Goal: Task Accomplishment & Management: Manage account settings

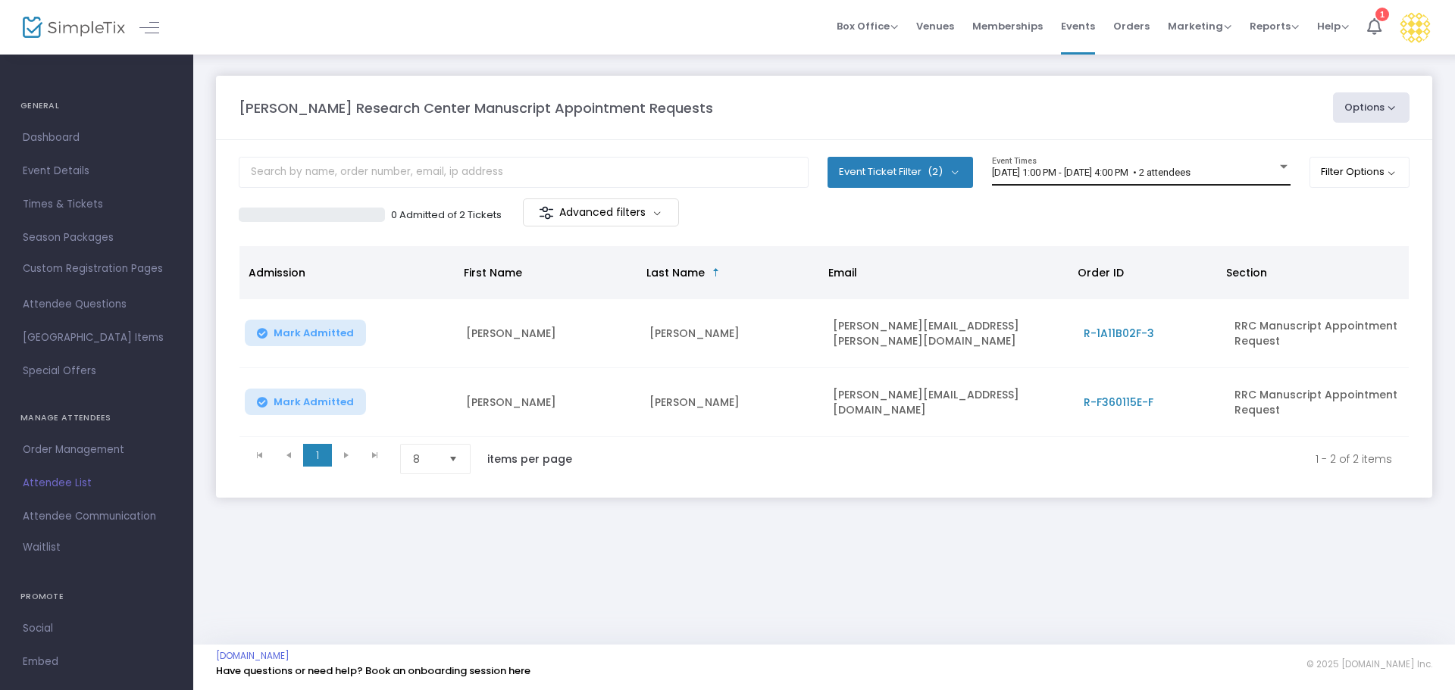
click at [1036, 172] on span "[DATE] 1:00 PM - [DATE] 4:00 PM • 2 attendees" at bounding box center [1091, 172] width 198 height 11
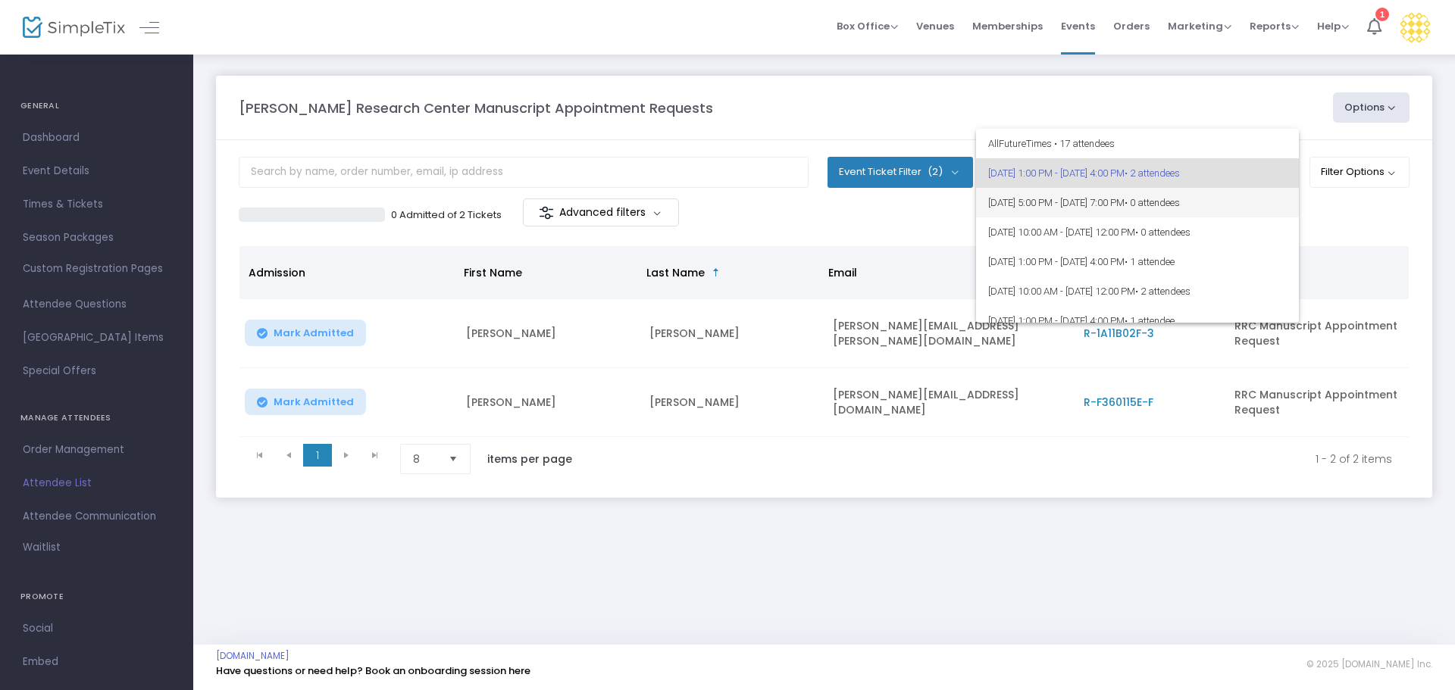
click at [1053, 196] on span "[DATE] 5:00 PM - [DATE] 7:00 PM • 0 attendees" at bounding box center [1137, 203] width 298 height 30
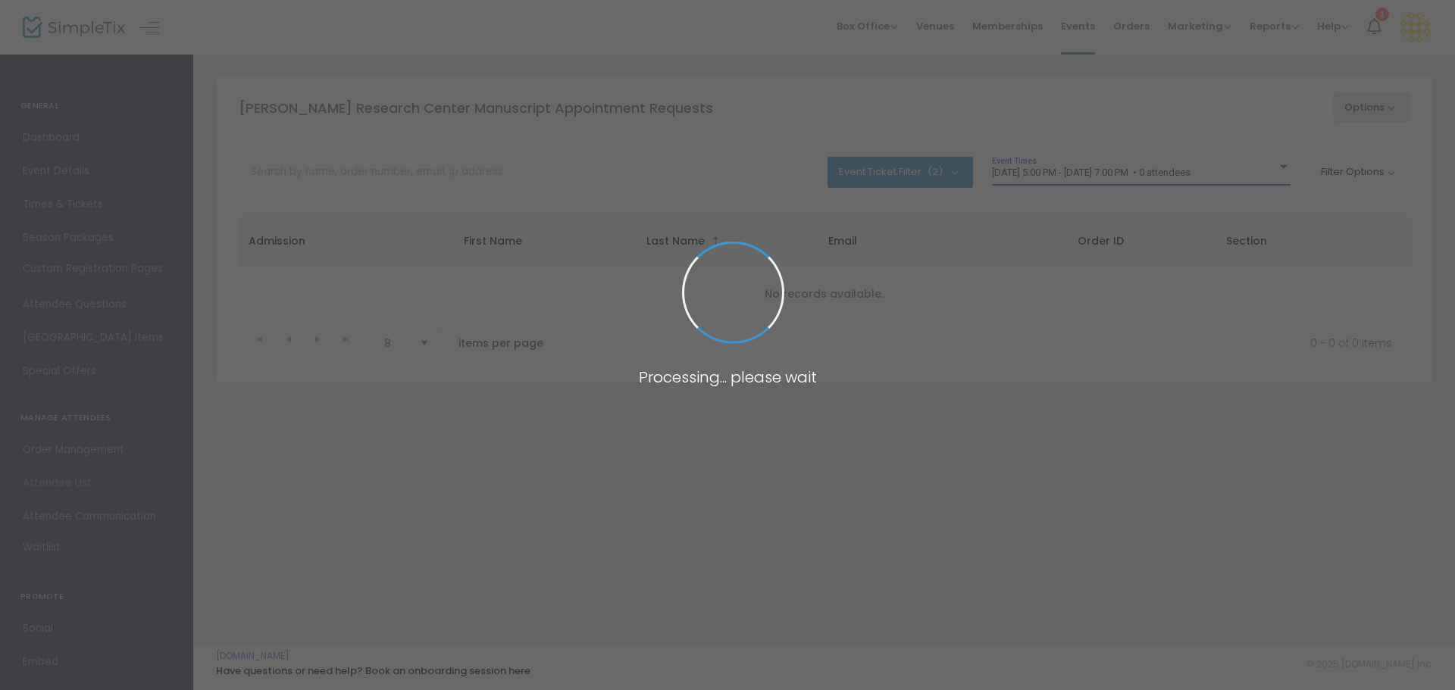
click at [1043, 177] on body "Processing... please wait Box Office Sell Tickets Bookings Sell Season Pass Ven…" at bounding box center [727, 345] width 1455 height 690
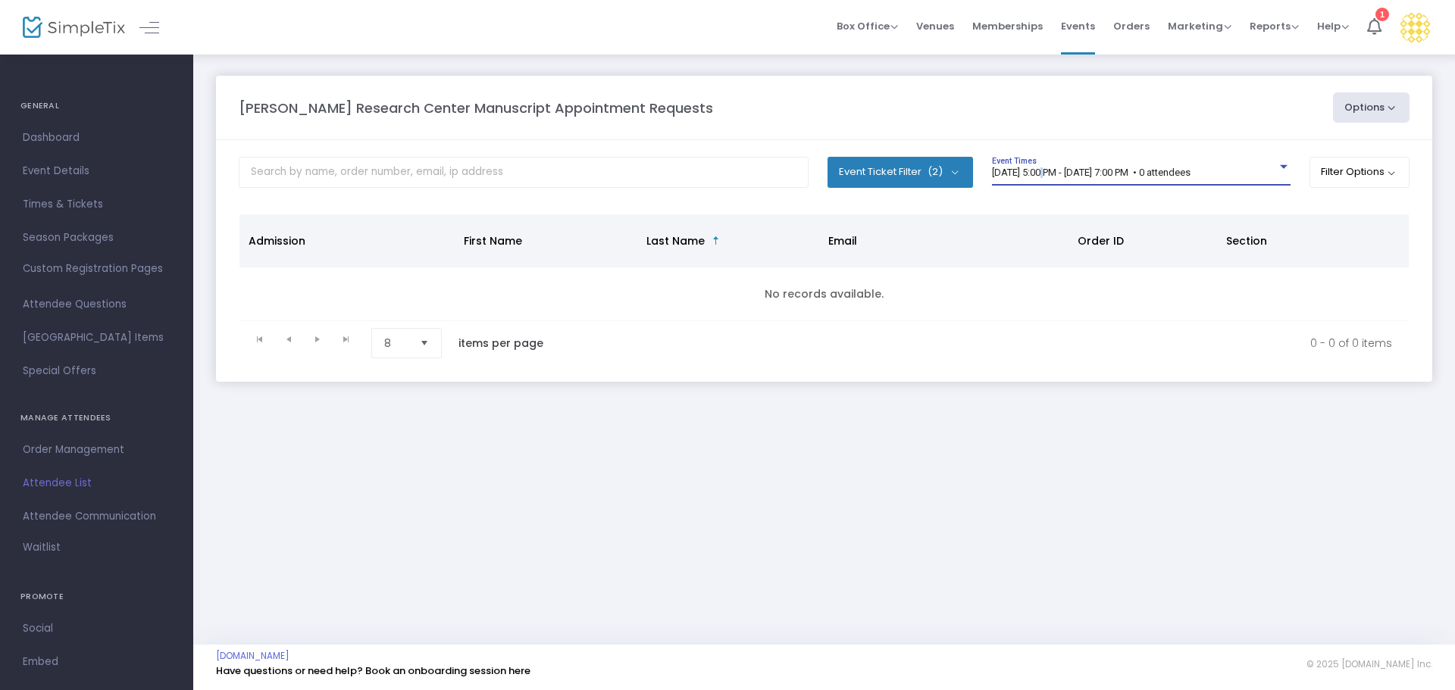
click at [1042, 177] on span "[DATE] 5:00 PM - [DATE] 7:00 PM • 0 attendees" at bounding box center [1091, 172] width 198 height 11
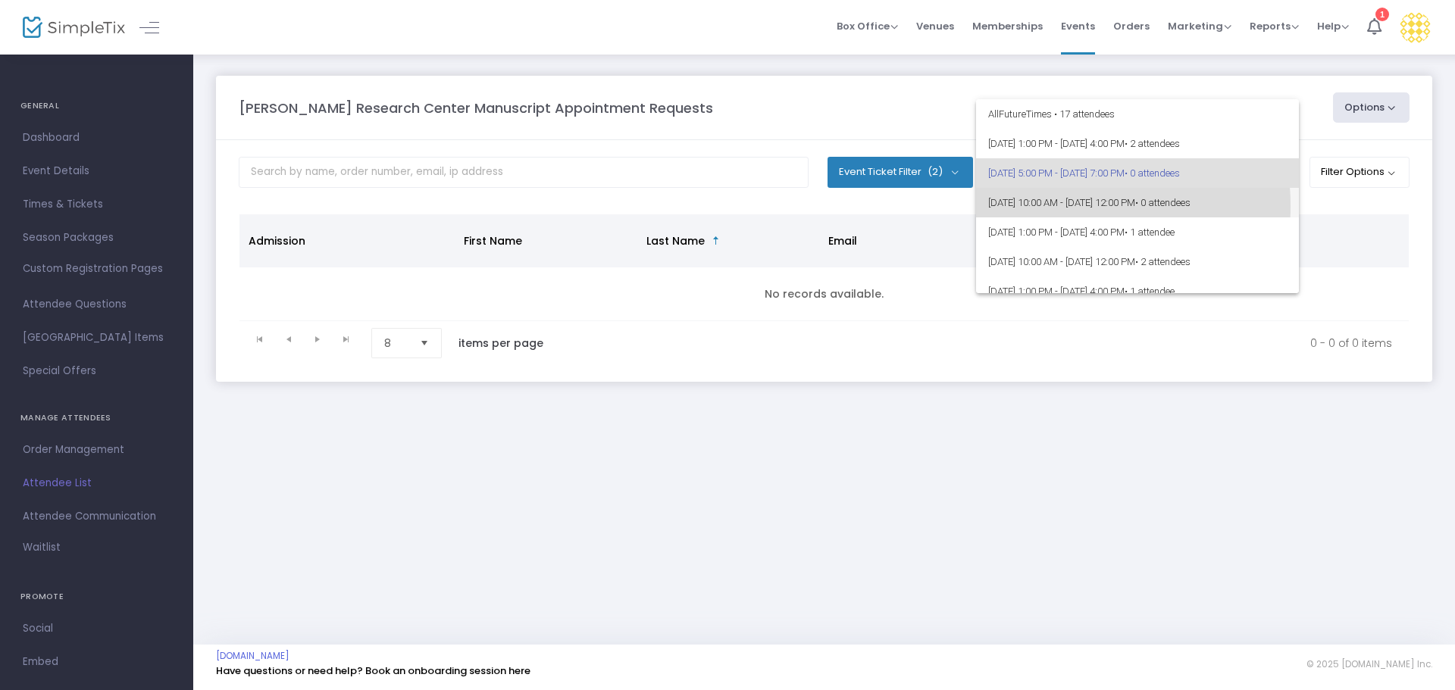
click at [1030, 206] on span "[DATE] 10:00 AM - [DATE] 12:00 PM • 0 attendees" at bounding box center [1137, 203] width 298 height 30
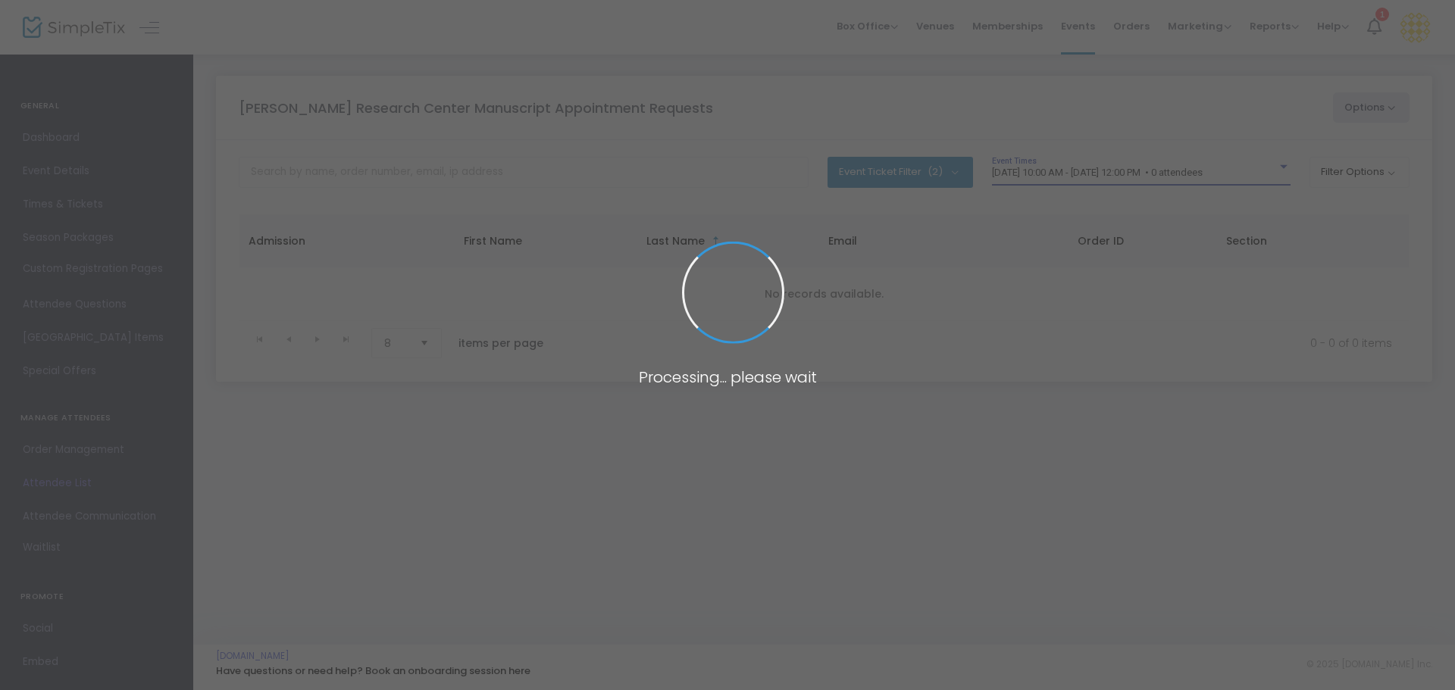
click at [1042, 173] on span "[DATE] 10:00 AM - [DATE] 12:00 PM • 0 attendees" at bounding box center [1097, 172] width 211 height 11
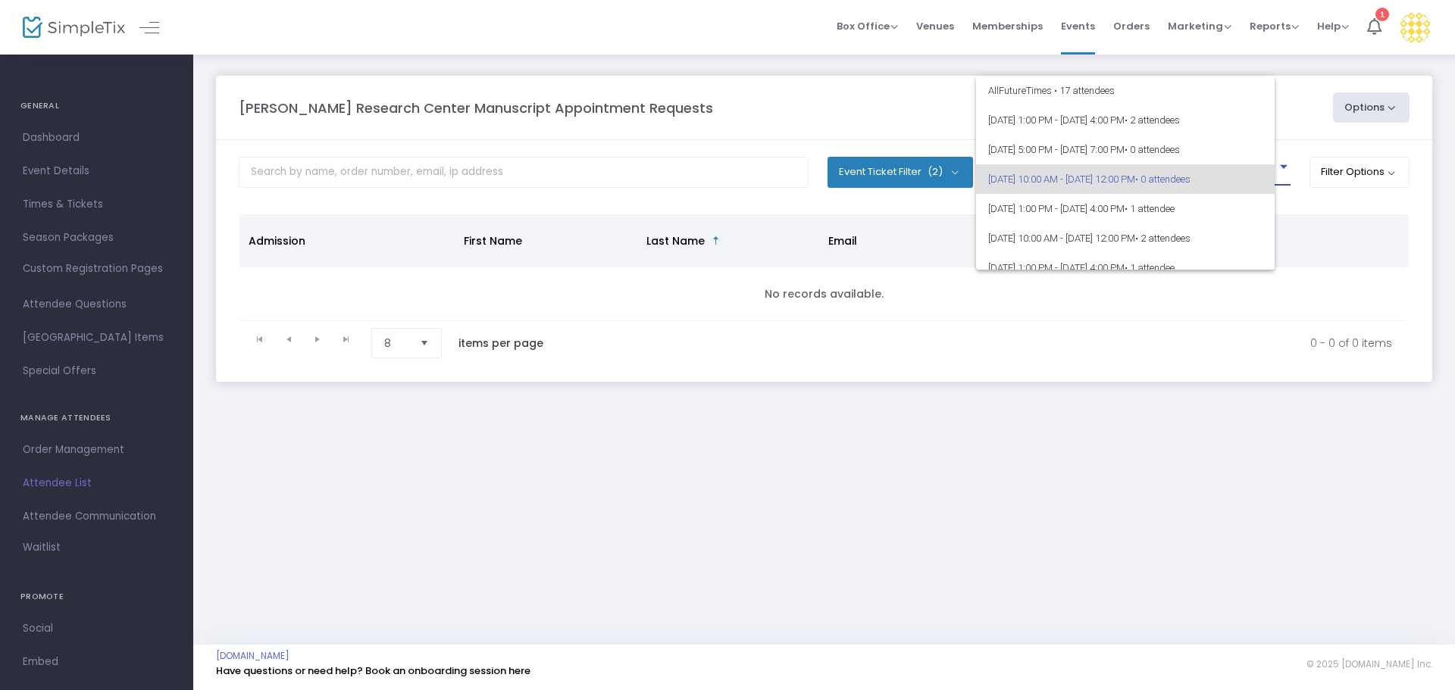
scroll to position [7, 0]
click at [1042, 173] on span "[DATE] 10:00 AM - [DATE] 12:00 PM • 0 attendees" at bounding box center [1125, 173] width 274 height 30
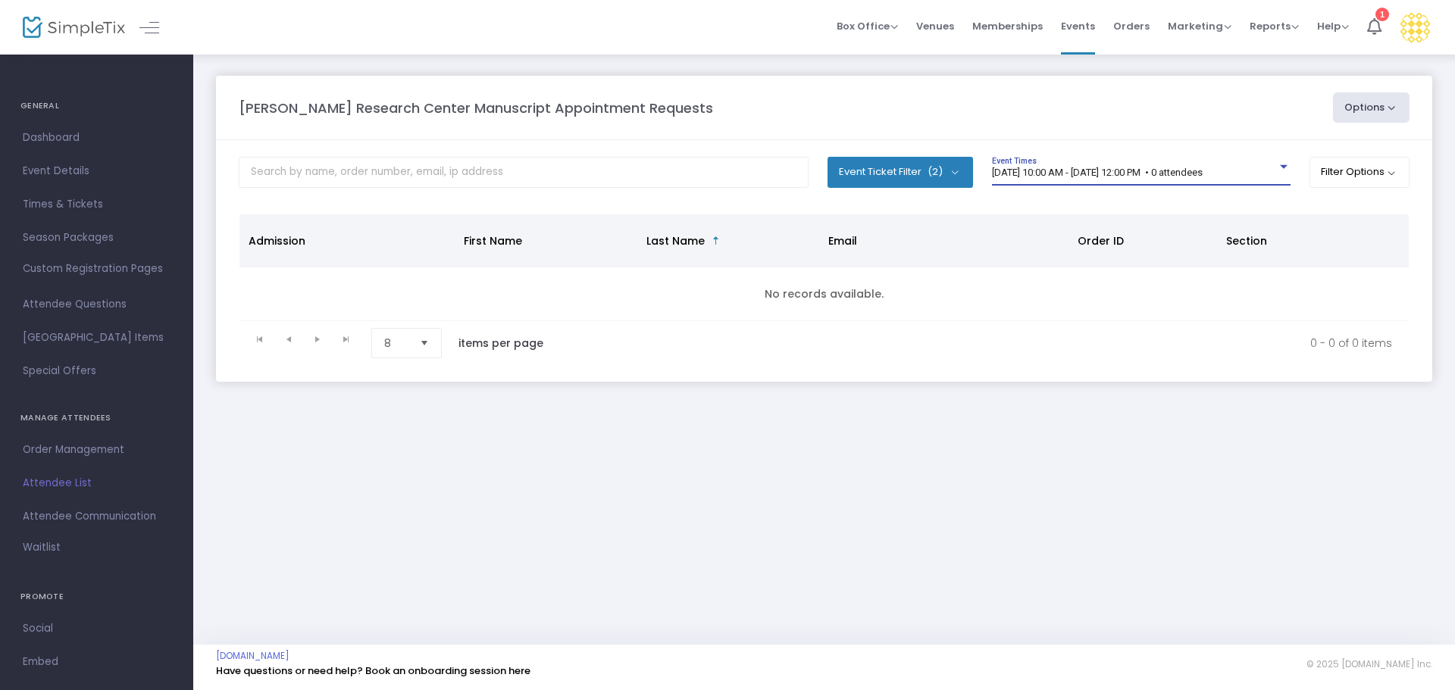
click at [1042, 174] on span "[DATE] 10:00 AM - [DATE] 12:00 PM • 0 attendees" at bounding box center [1097, 172] width 211 height 11
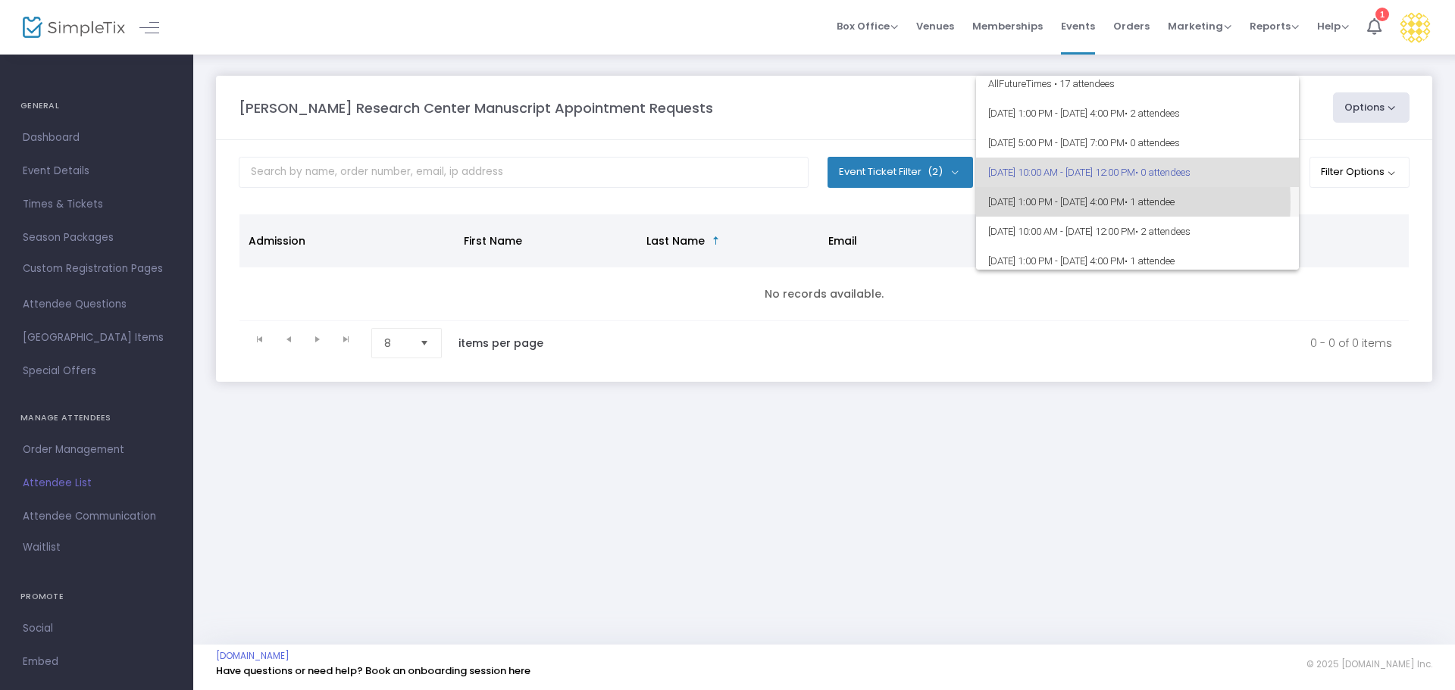
click at [1066, 202] on span "[DATE] 1:00 PM - [DATE] 4:00 PM • 1 attendee" at bounding box center [1137, 202] width 298 height 30
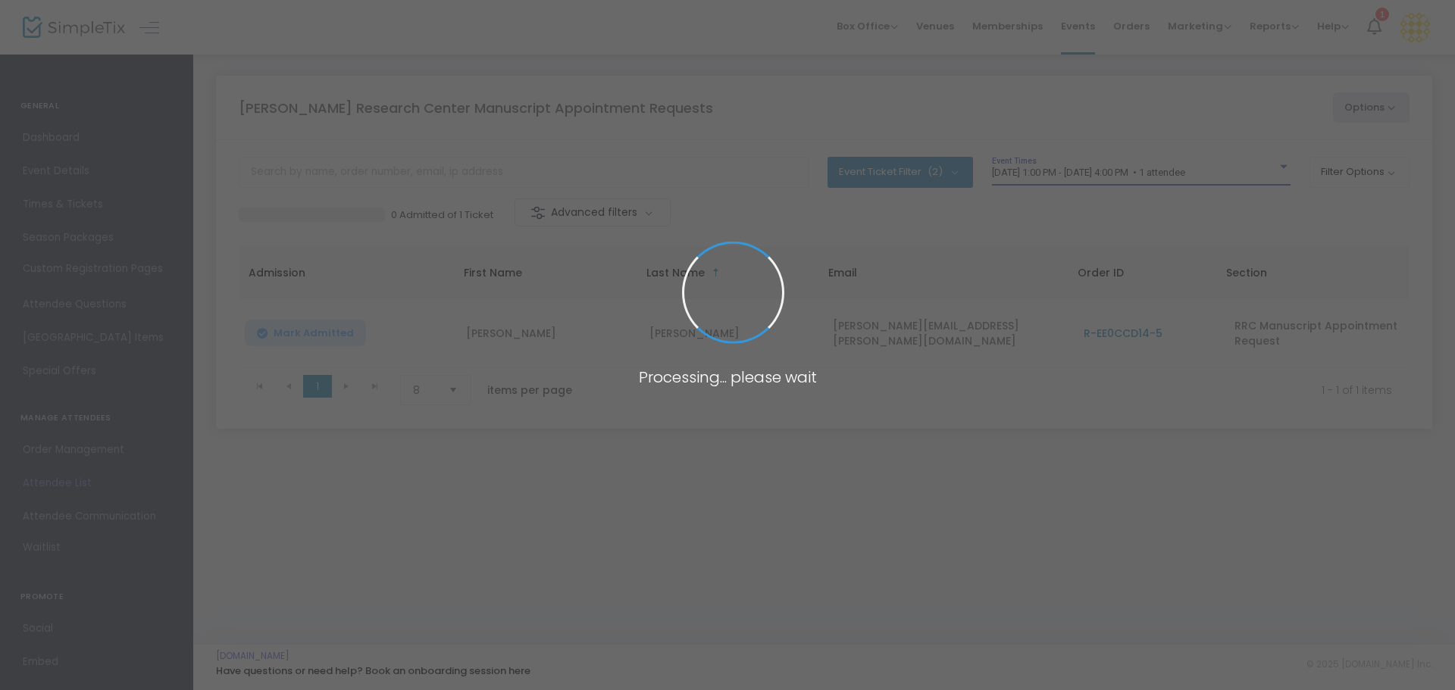
click at [1039, 168] on span "[DATE] 1:00 PM - [DATE] 4:00 PM • 1 attendee" at bounding box center [1088, 172] width 193 height 11
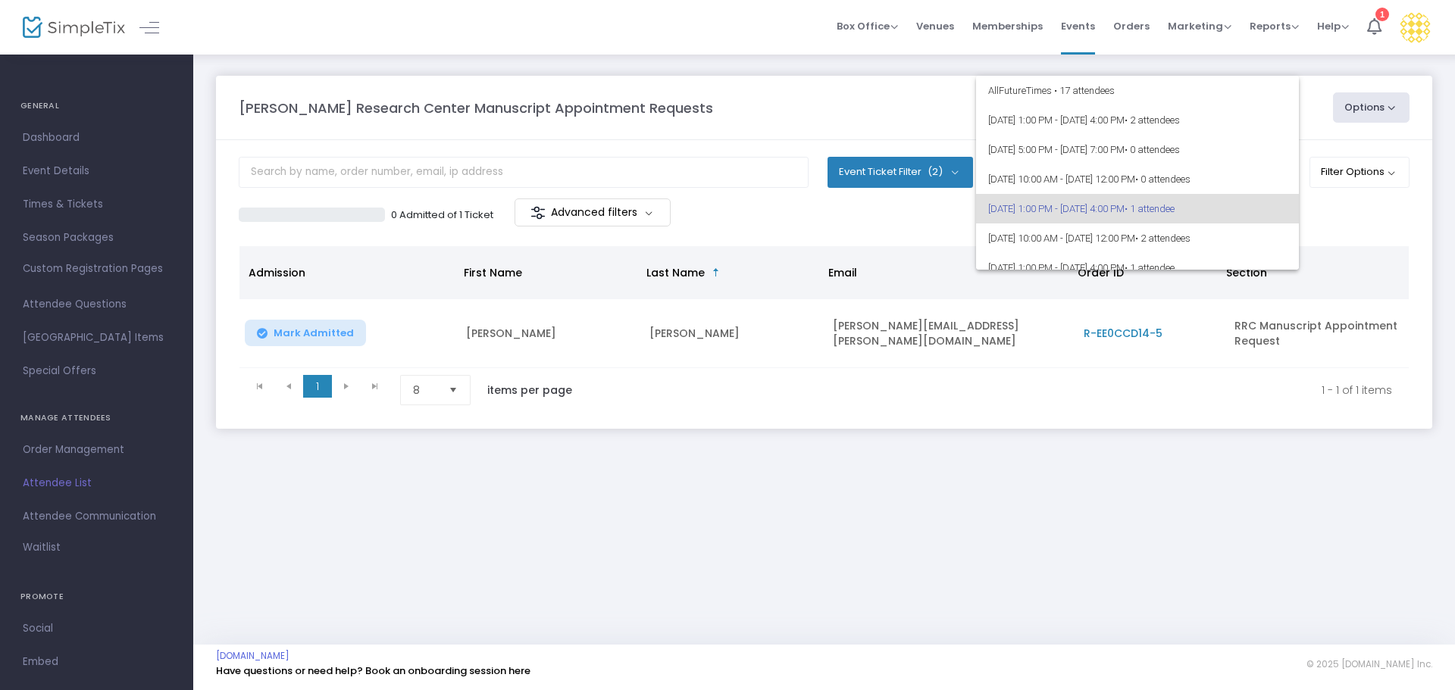
scroll to position [36, 0]
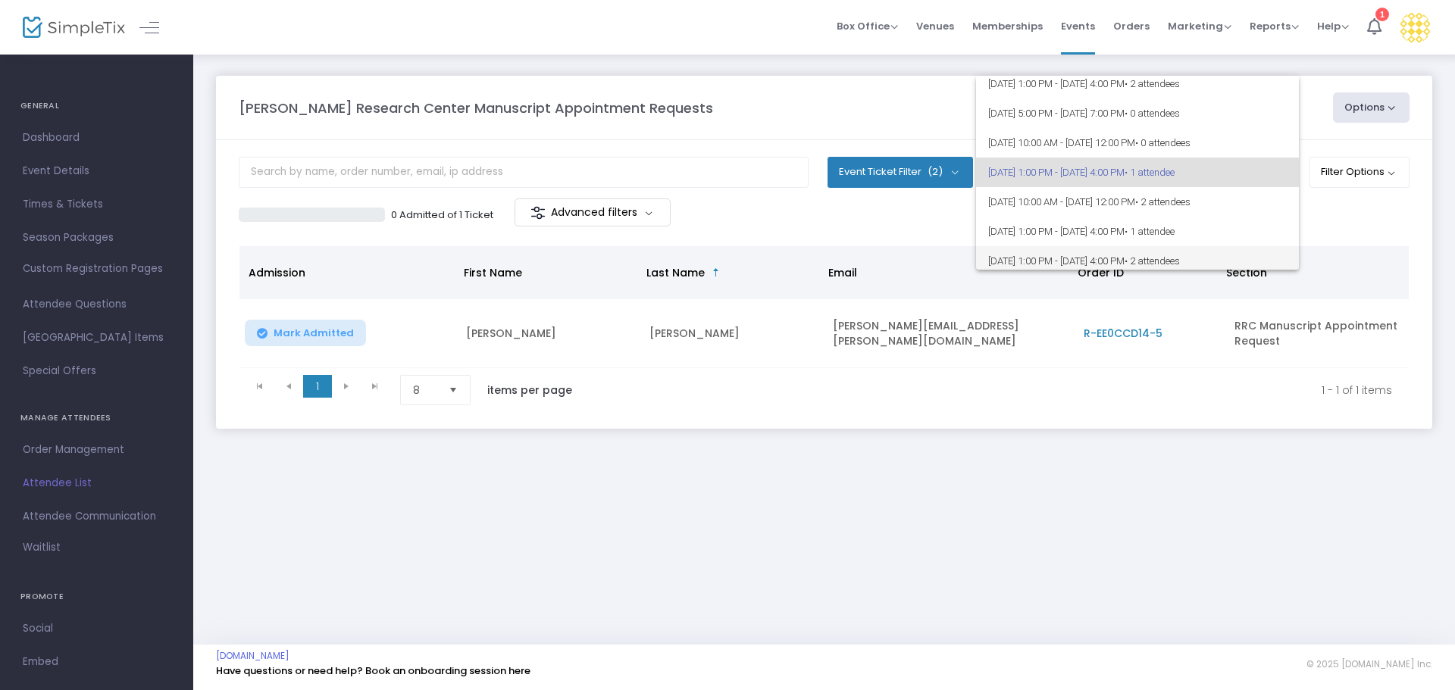
click at [1081, 262] on span "[DATE] 1:00 PM - [DATE] 4:00 PM • 2 attendees" at bounding box center [1137, 261] width 298 height 30
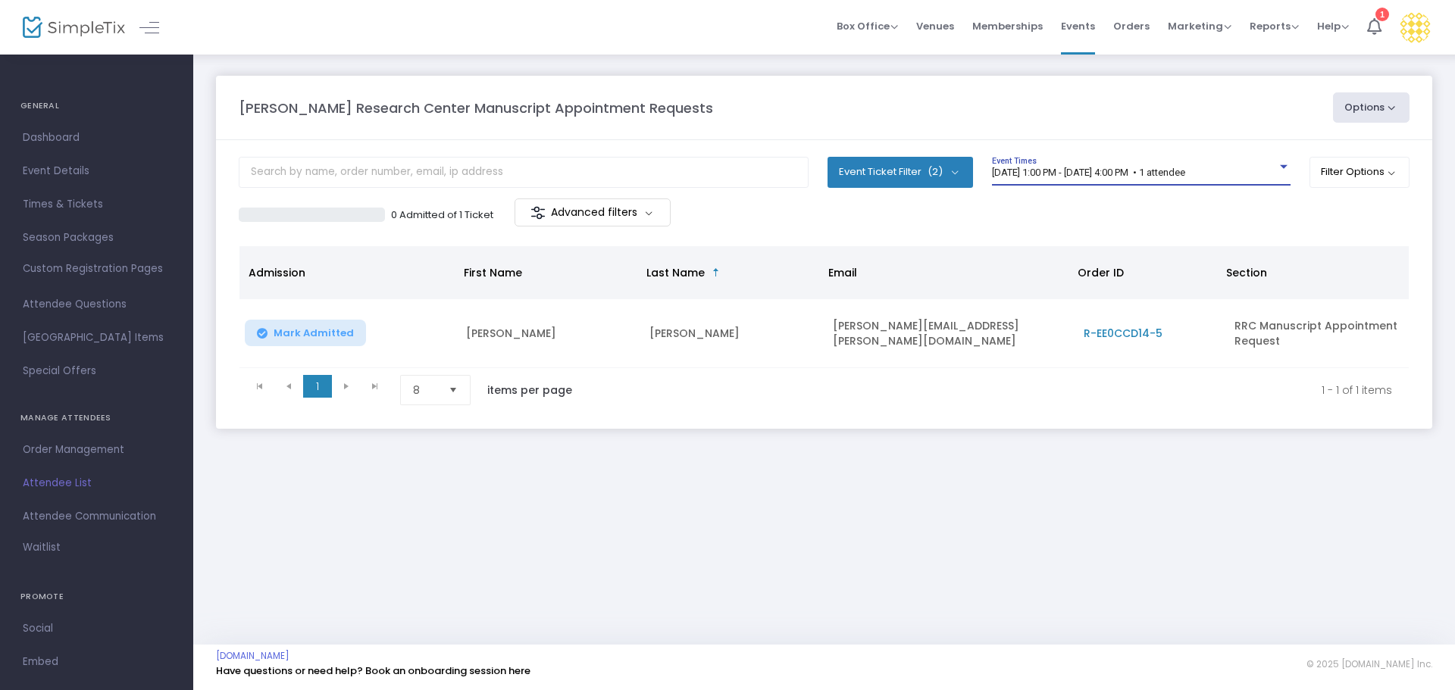
scroll to position [42, 0]
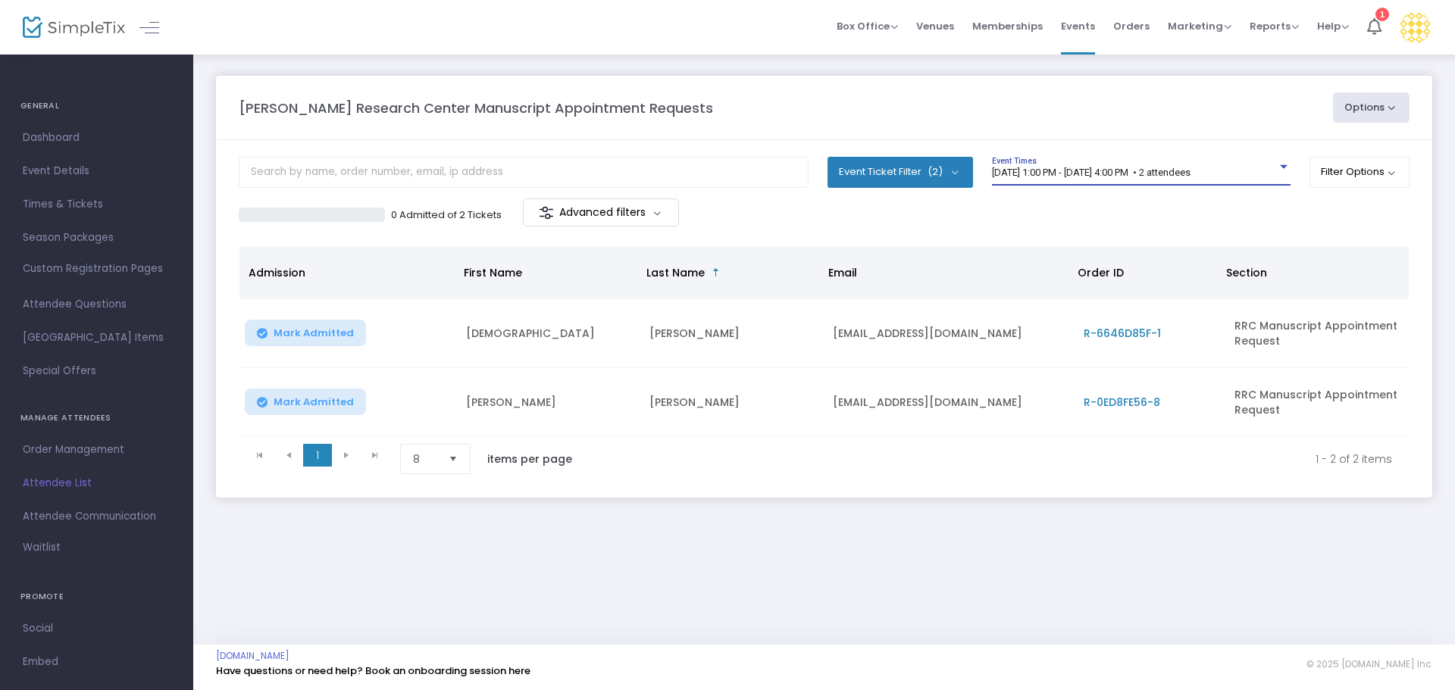
click at [1168, 180] on div "[DATE] 1:00 PM - [DATE] 4:00 PM • 2 attendees Event Times" at bounding box center [1141, 171] width 298 height 29
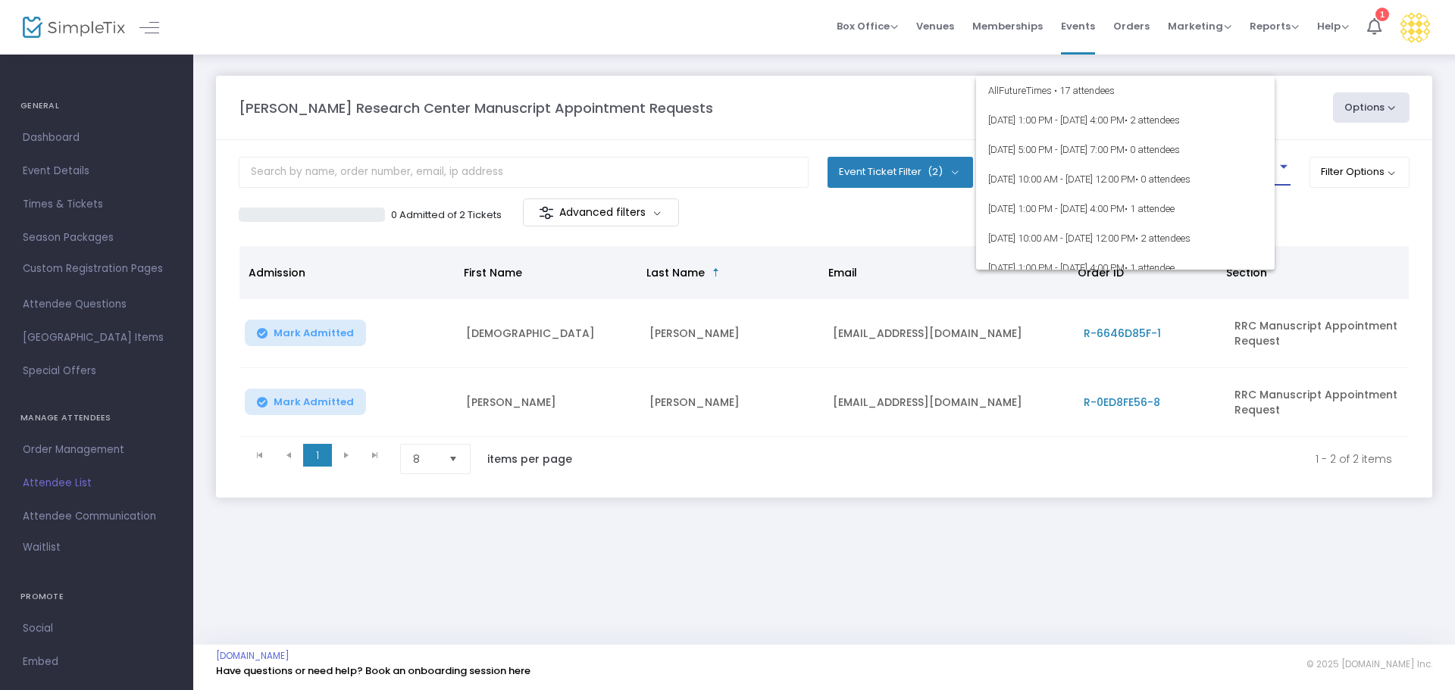
scroll to position [125, 0]
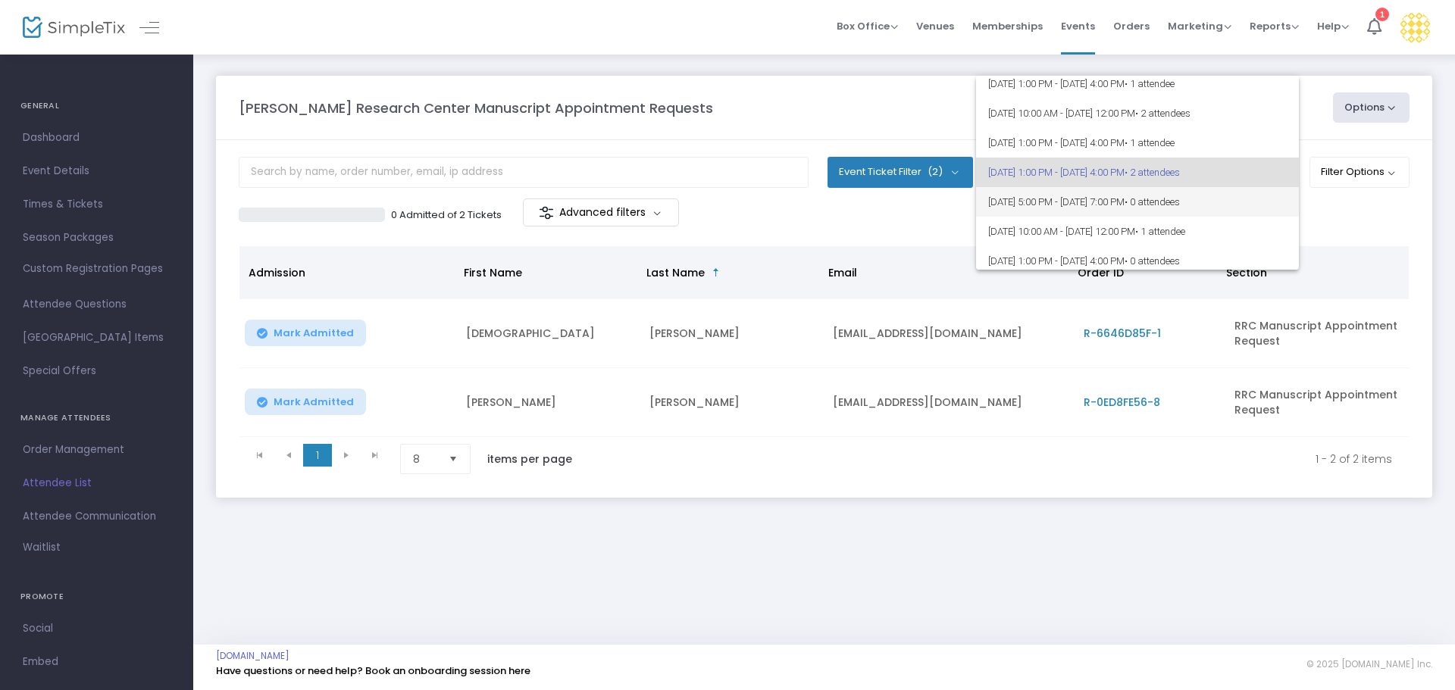
click at [1185, 200] on span "[DATE] 5:00 PM - [DATE] 7:00 PM • 0 attendees" at bounding box center [1137, 202] width 298 height 30
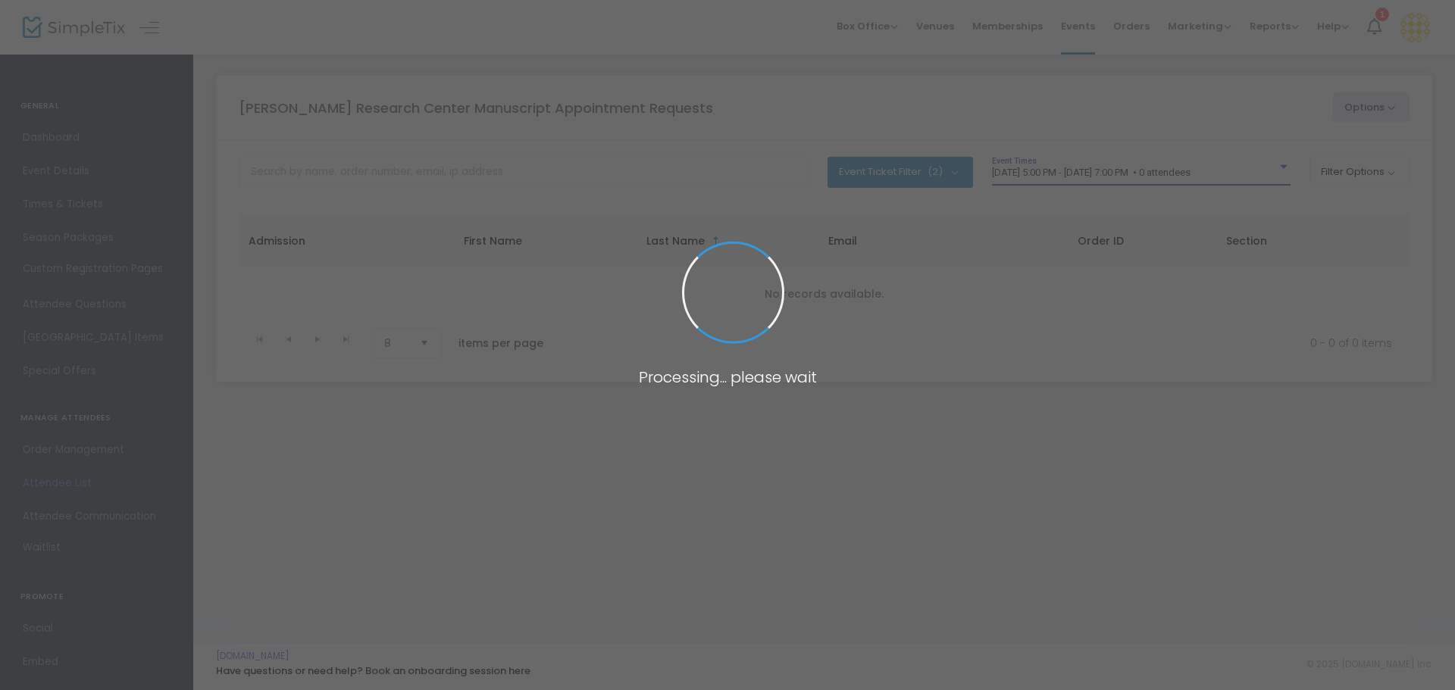
click at [1175, 168] on body "Processing... please wait Box Office Sell Tickets Bookings Sell Season Pass Ven…" at bounding box center [727, 345] width 1455 height 690
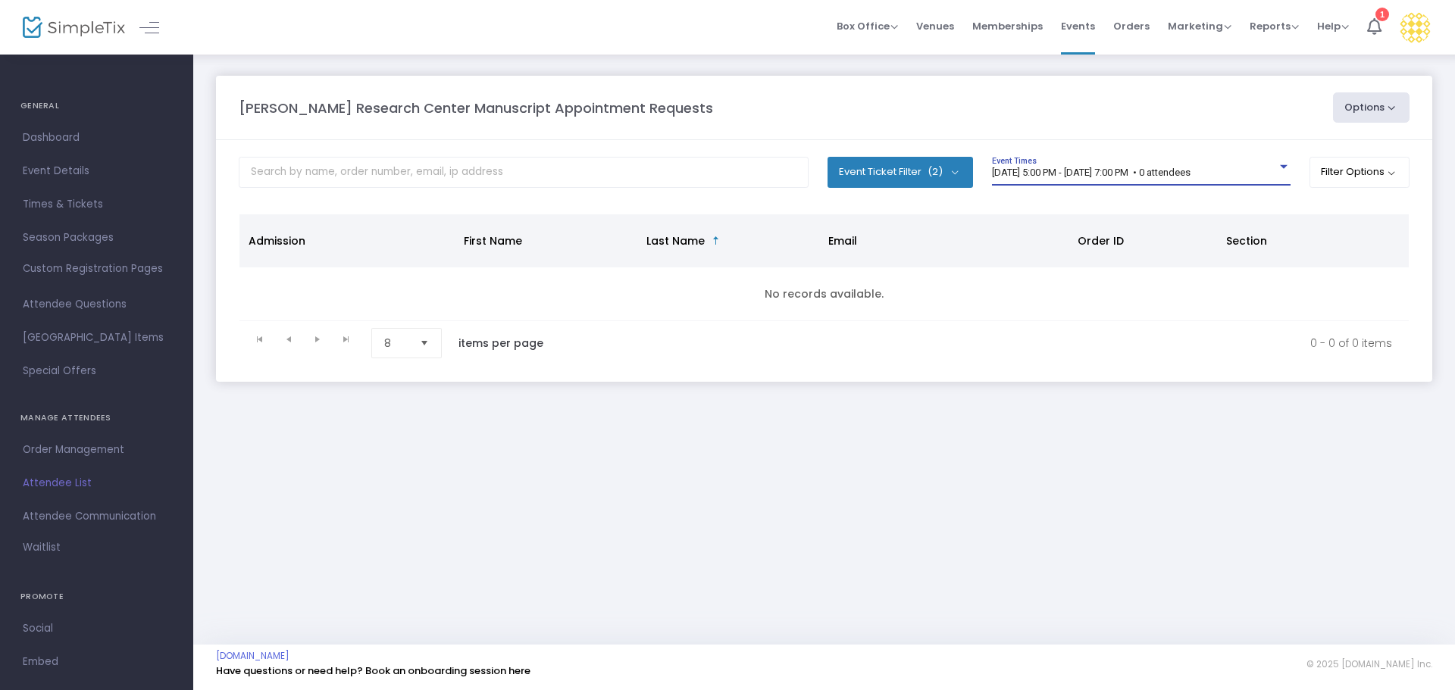
click at [1175, 173] on span "[DATE] 5:00 PM - [DATE] 7:00 PM • 0 attendees" at bounding box center [1091, 172] width 198 height 11
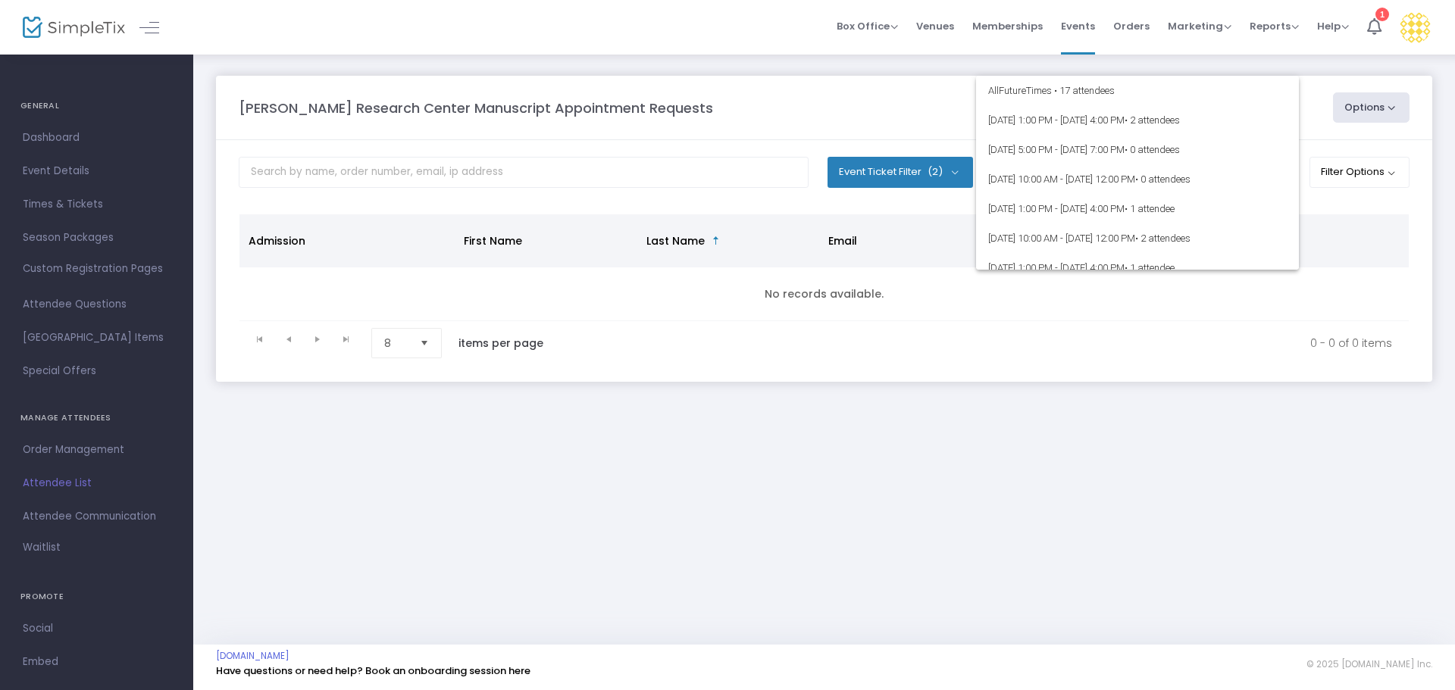
scroll to position [155, 0]
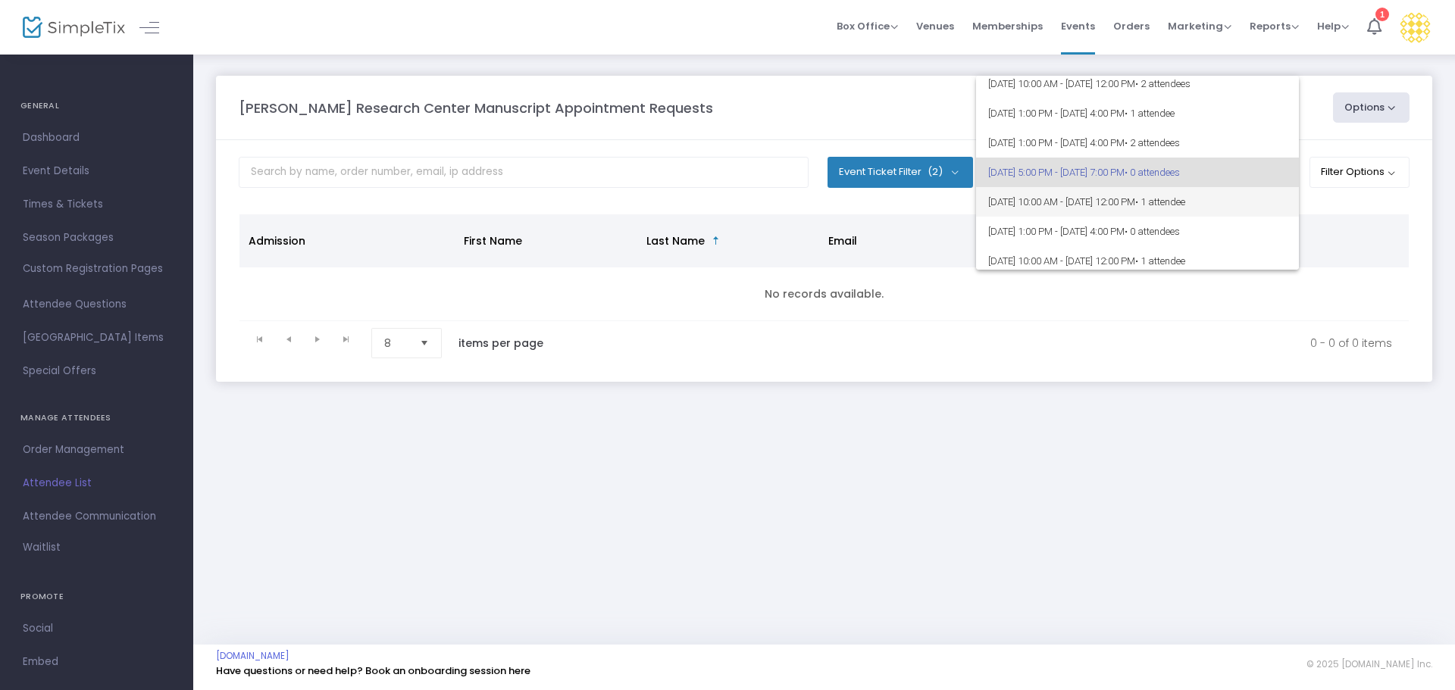
click at [1182, 201] on span "[DATE] 10:00 AM - [DATE] 12:00 PM • 1 attendee" at bounding box center [1137, 202] width 298 height 30
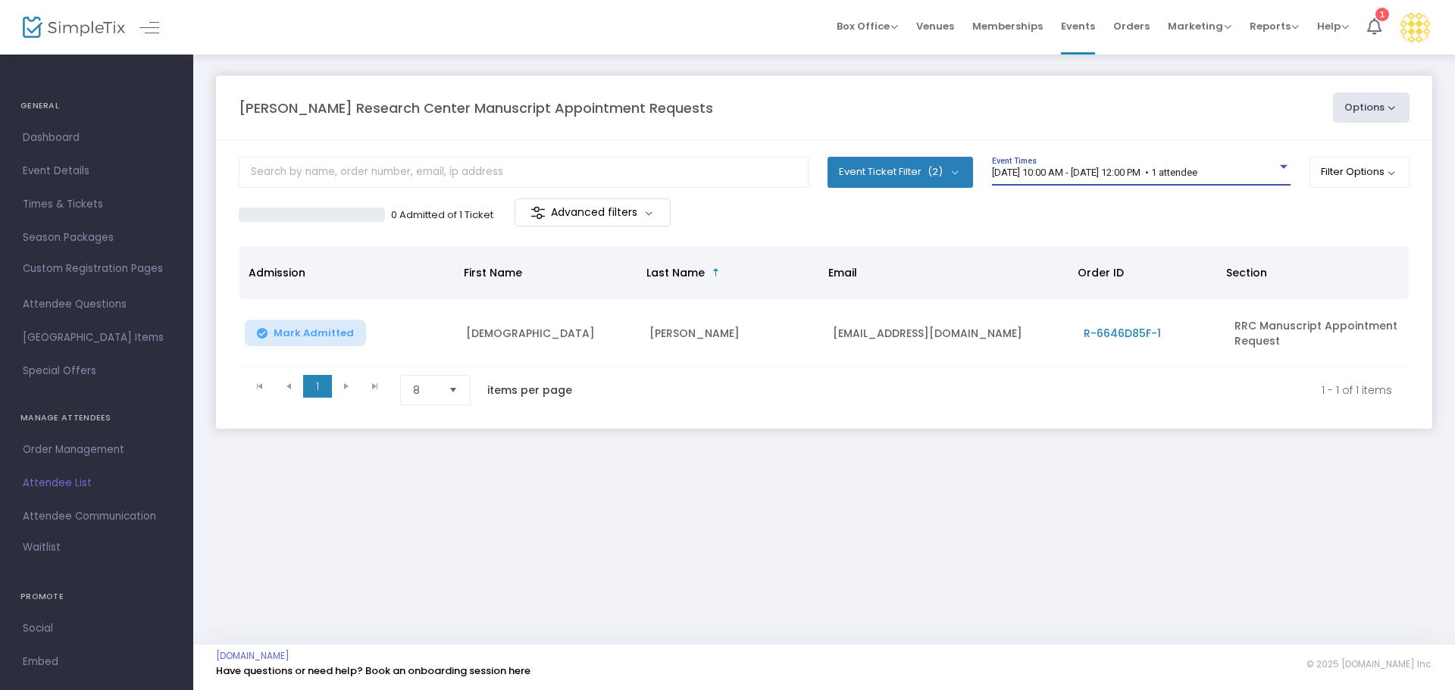
click at [1202, 166] on div "[DATE] 10:00 AM - [DATE] 12:00 PM • 1 attendee Event Times" at bounding box center [1141, 171] width 298 height 29
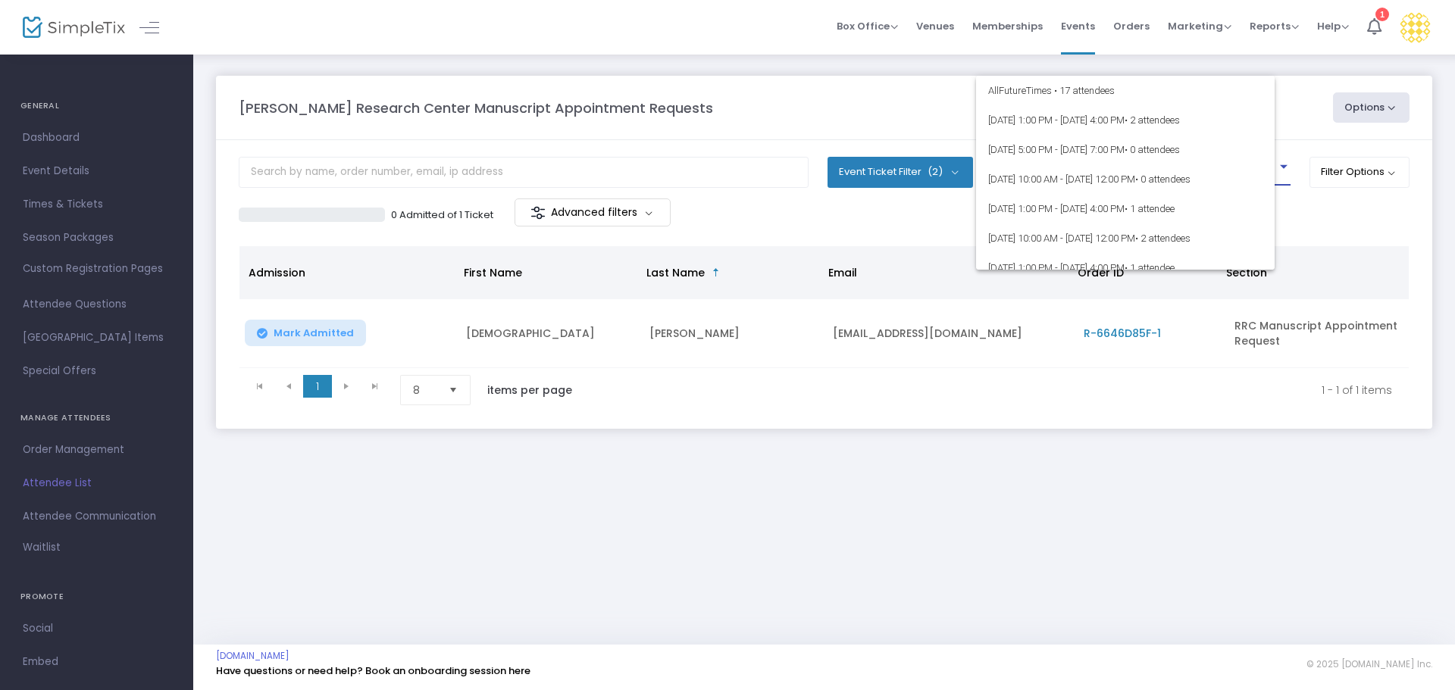
scroll to position [184, 0]
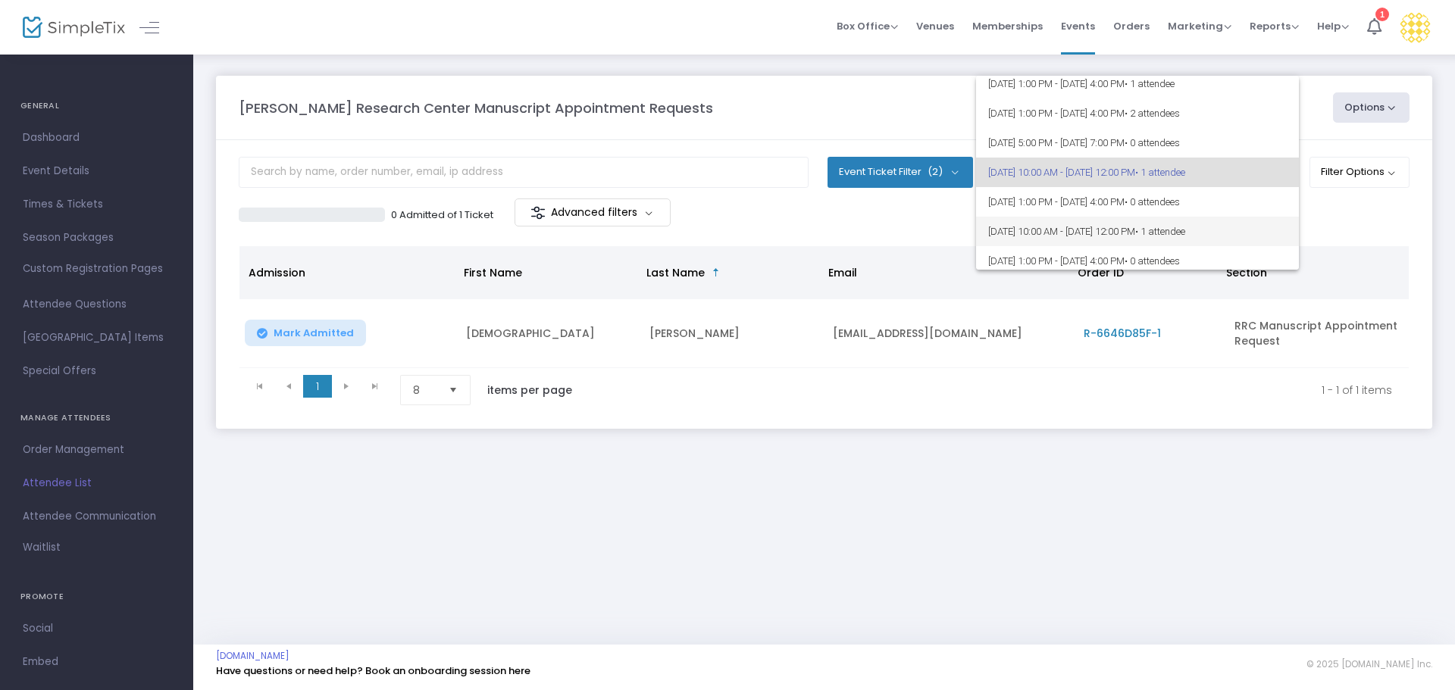
click at [1185, 228] on span "[DATE] 10:00 AM - [DATE] 12:00 PM • 1 attendee" at bounding box center [1137, 232] width 298 height 30
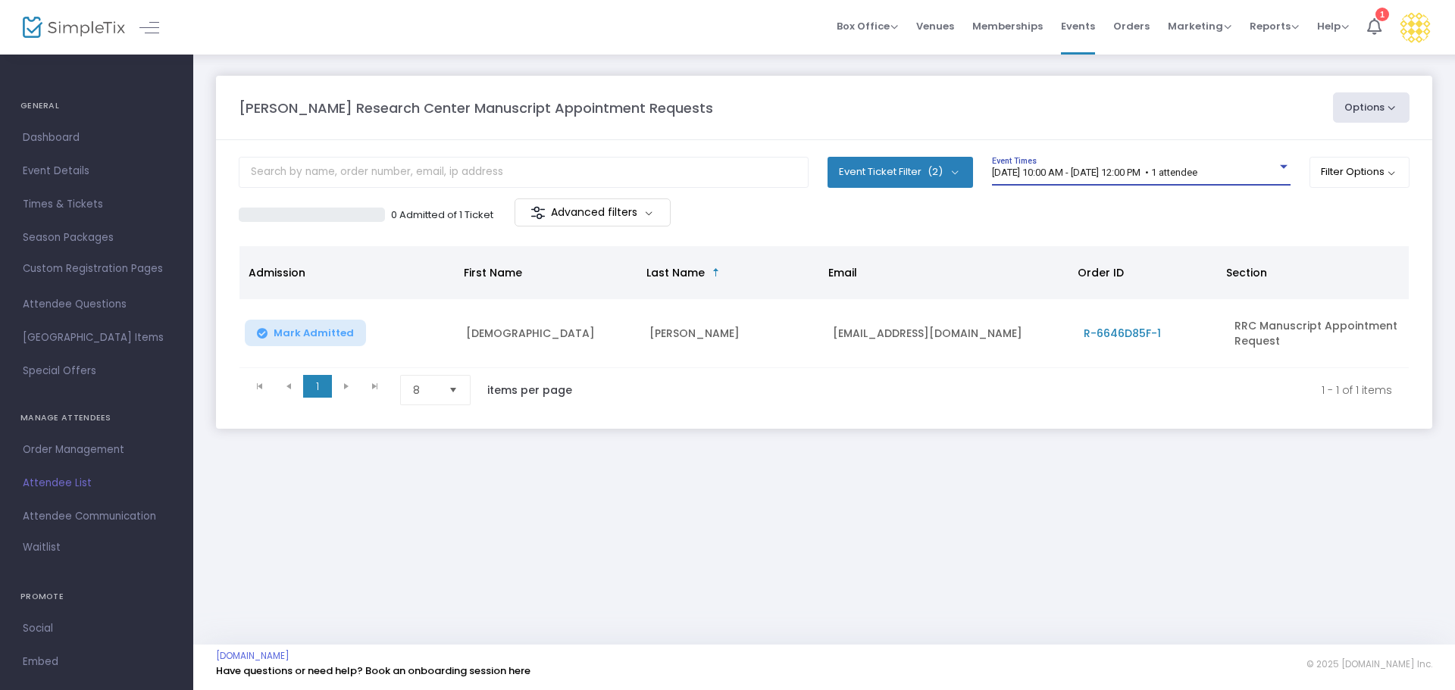
click at [1183, 164] on div "[DATE] 10:00 AM - [DATE] 12:00 PM • 1 attendee Event Times" at bounding box center [1141, 171] width 298 height 29
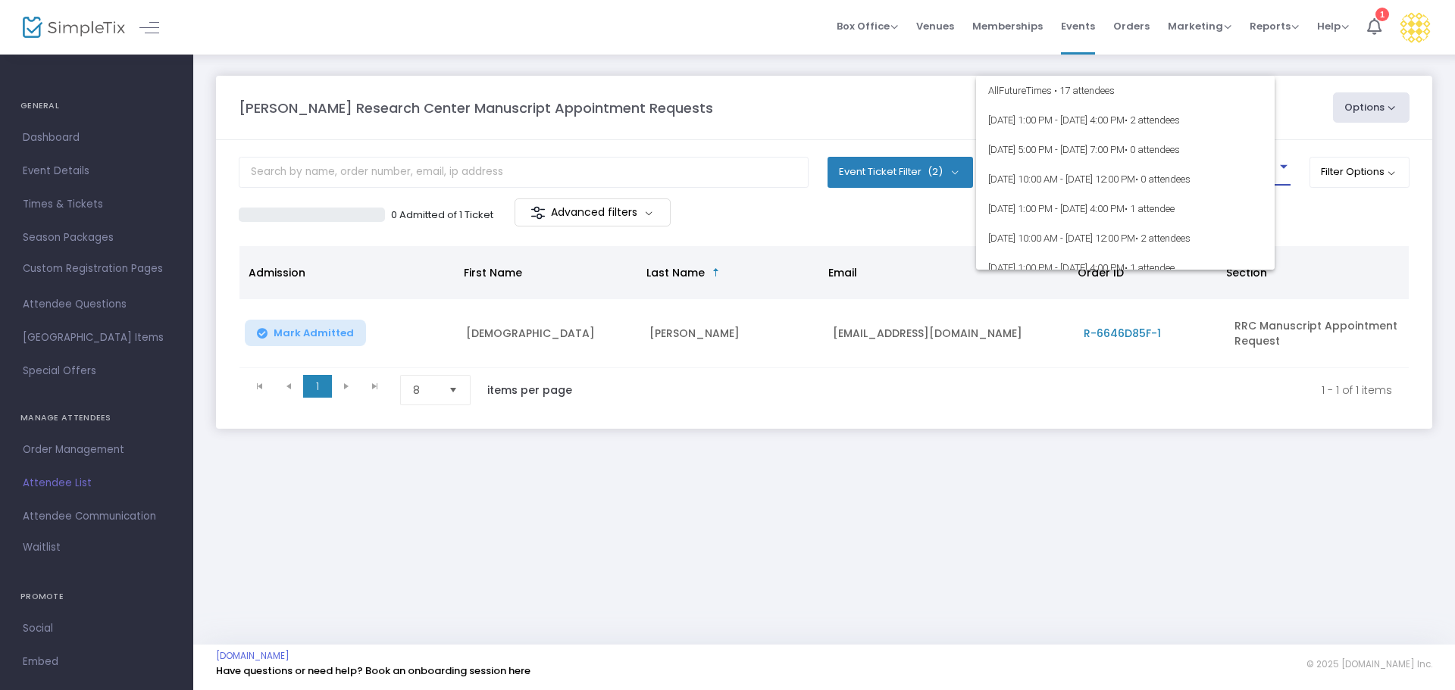
scroll to position [243, 0]
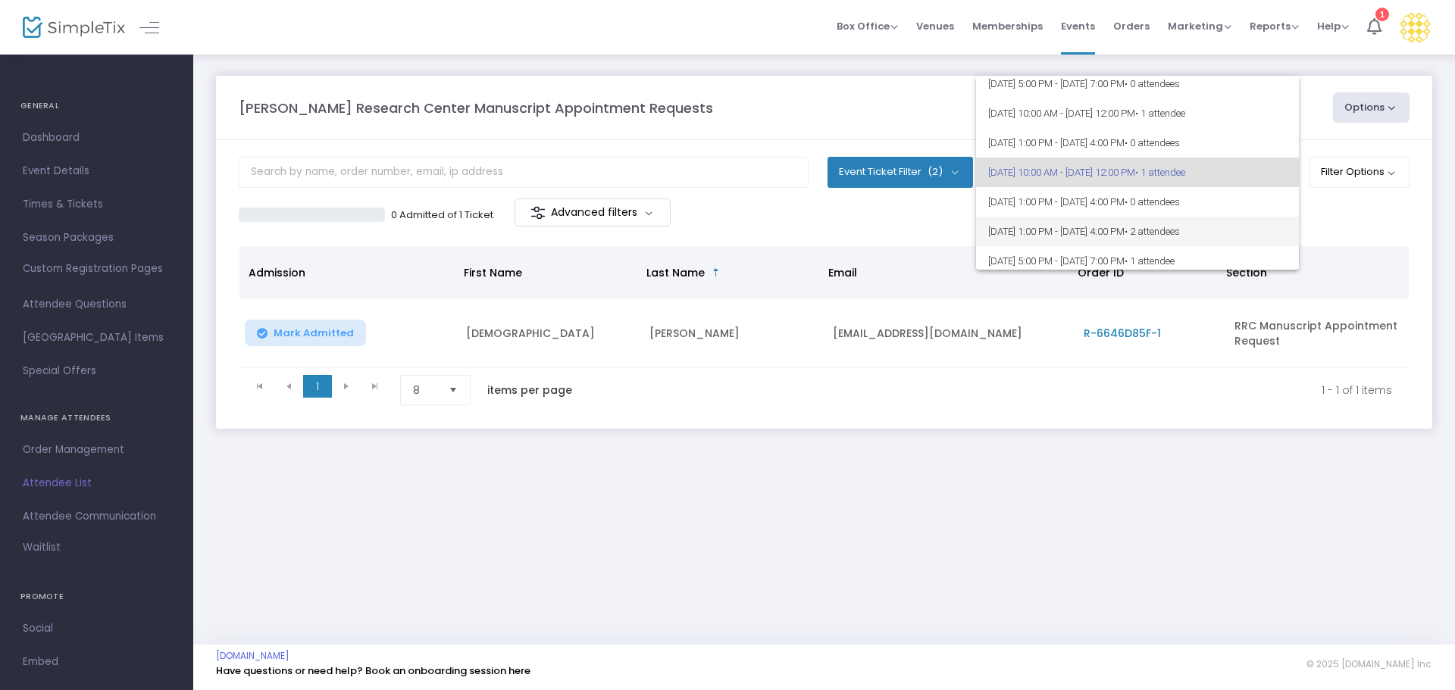
click at [1177, 236] on span "[DATE] 1:00 PM - [DATE] 4:00 PM • 2 attendees" at bounding box center [1137, 232] width 298 height 30
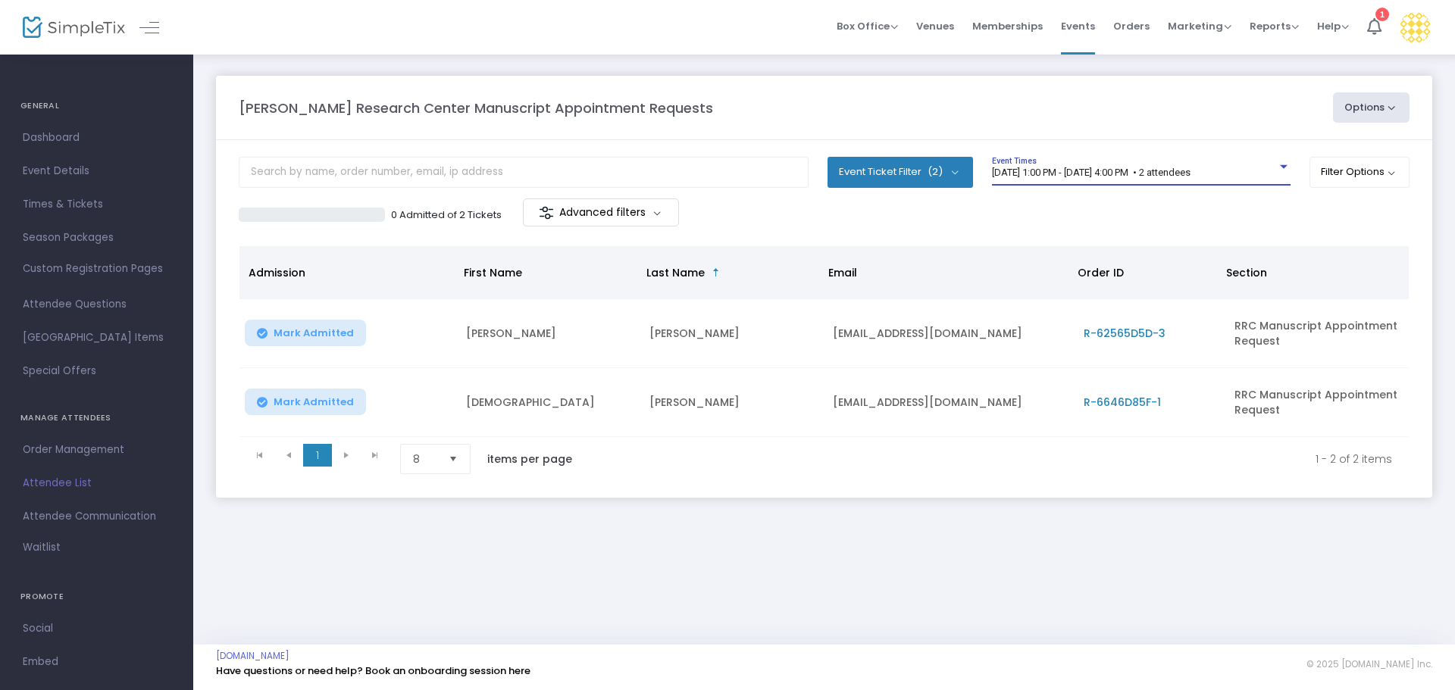
click at [1190, 173] on span "[DATE] 1:00 PM - [DATE] 4:00 PM • 2 attendees" at bounding box center [1091, 172] width 198 height 11
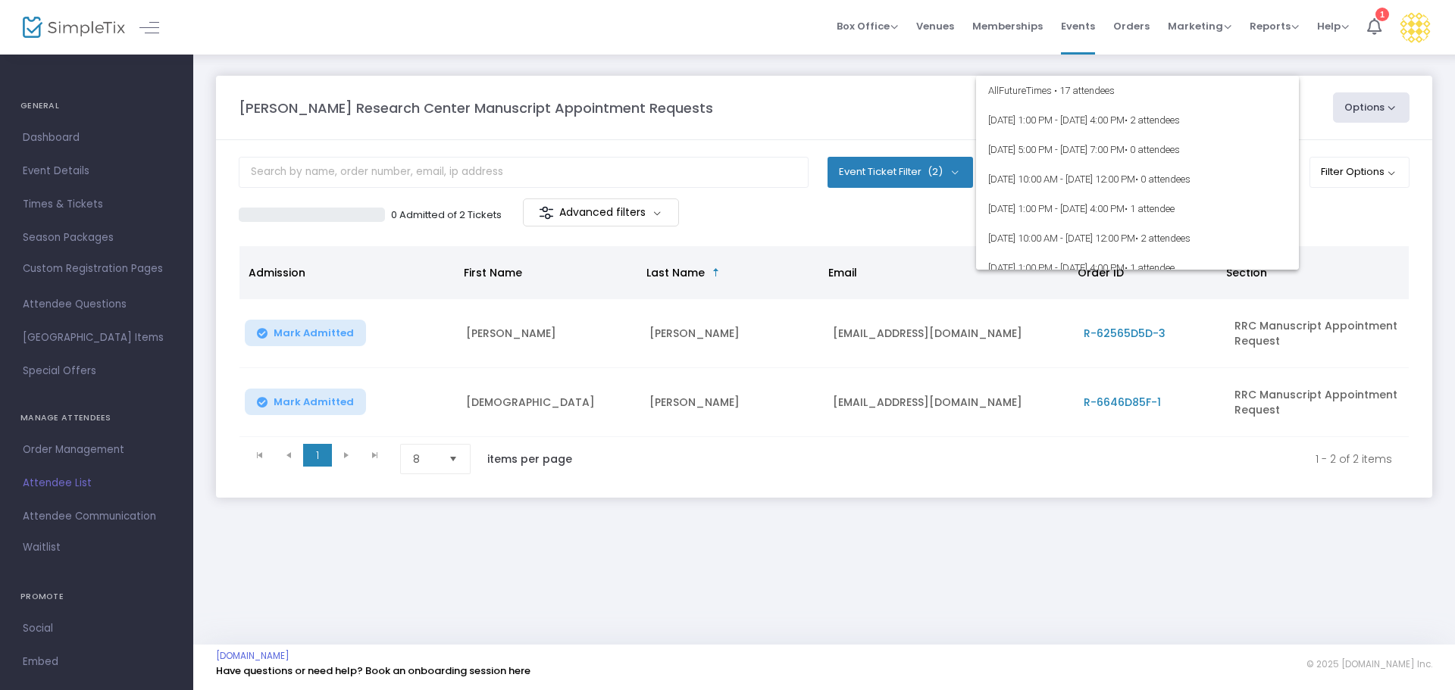
scroll to position [302, 0]
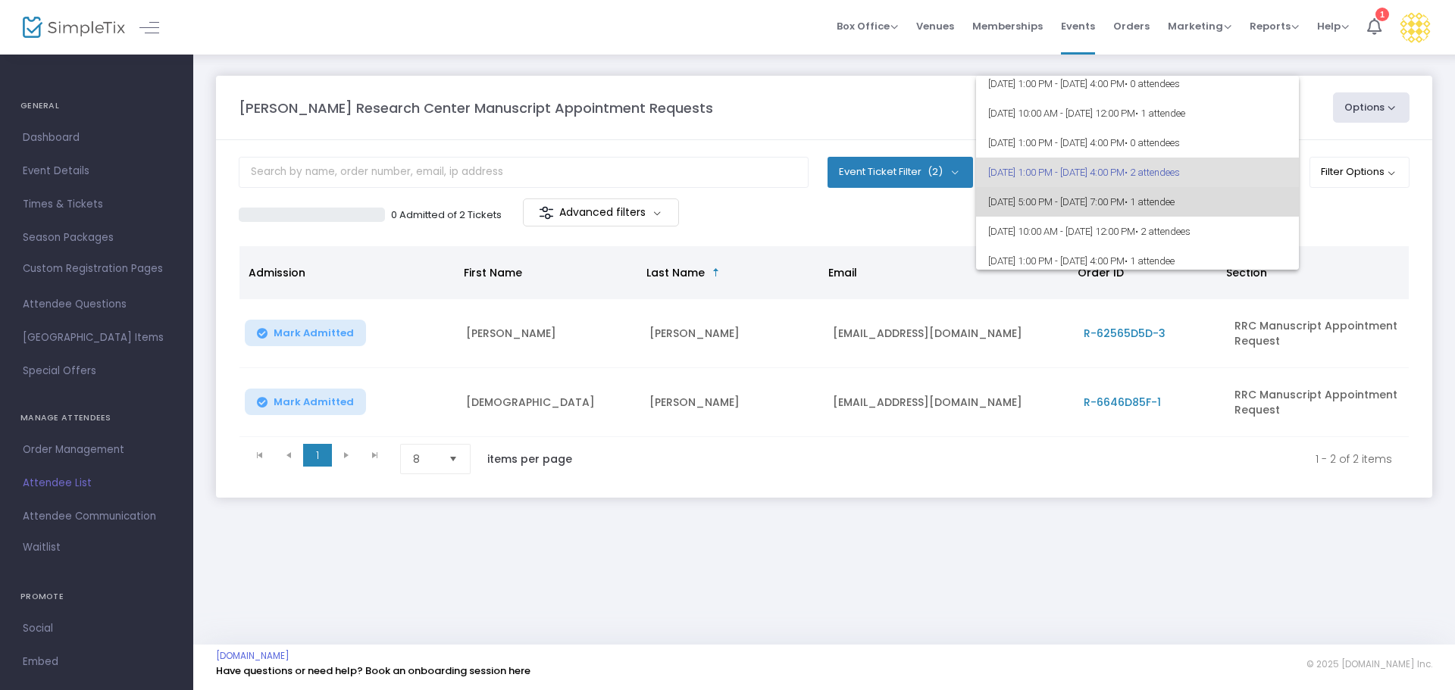
click at [1174, 207] on span "• 1 attendee" at bounding box center [1149, 201] width 50 height 11
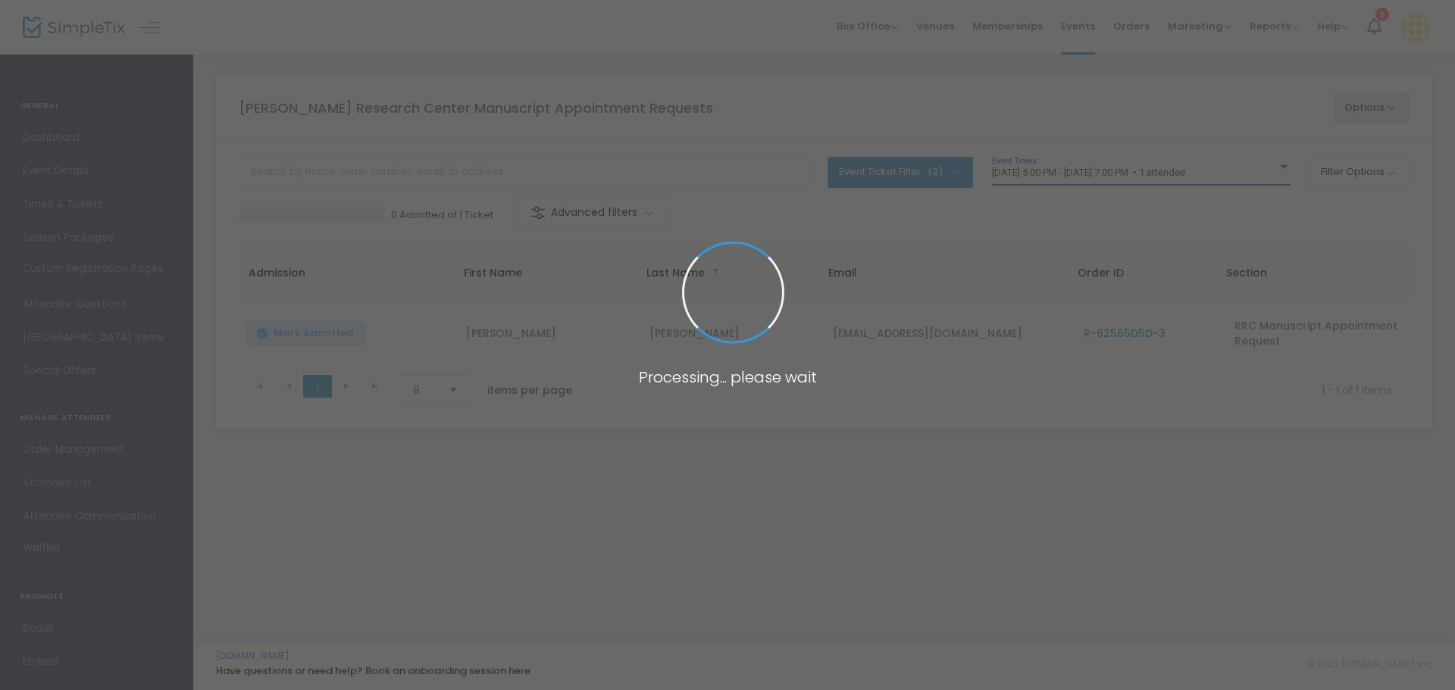
click at [1185, 173] on span "[DATE] 5:00 PM - [DATE] 7:00 PM • 1 attendee" at bounding box center [1088, 172] width 193 height 11
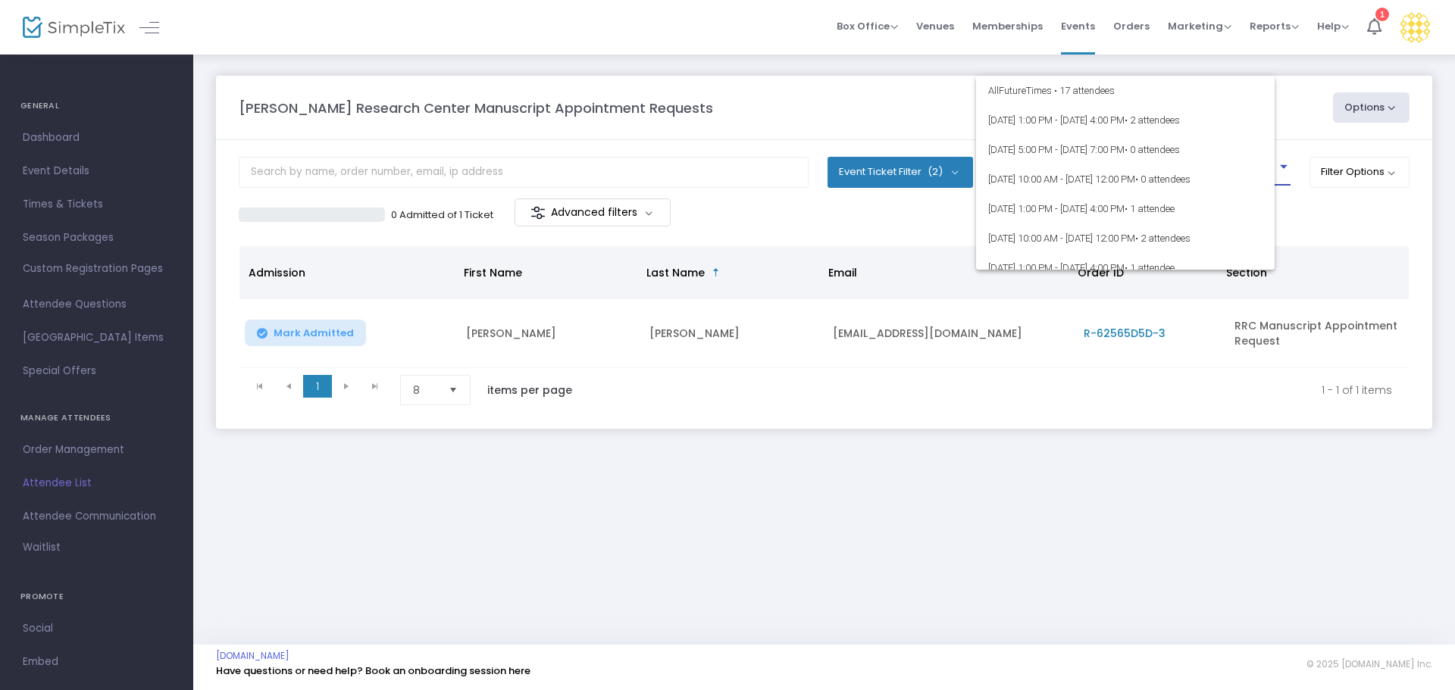
scroll to position [332, 0]
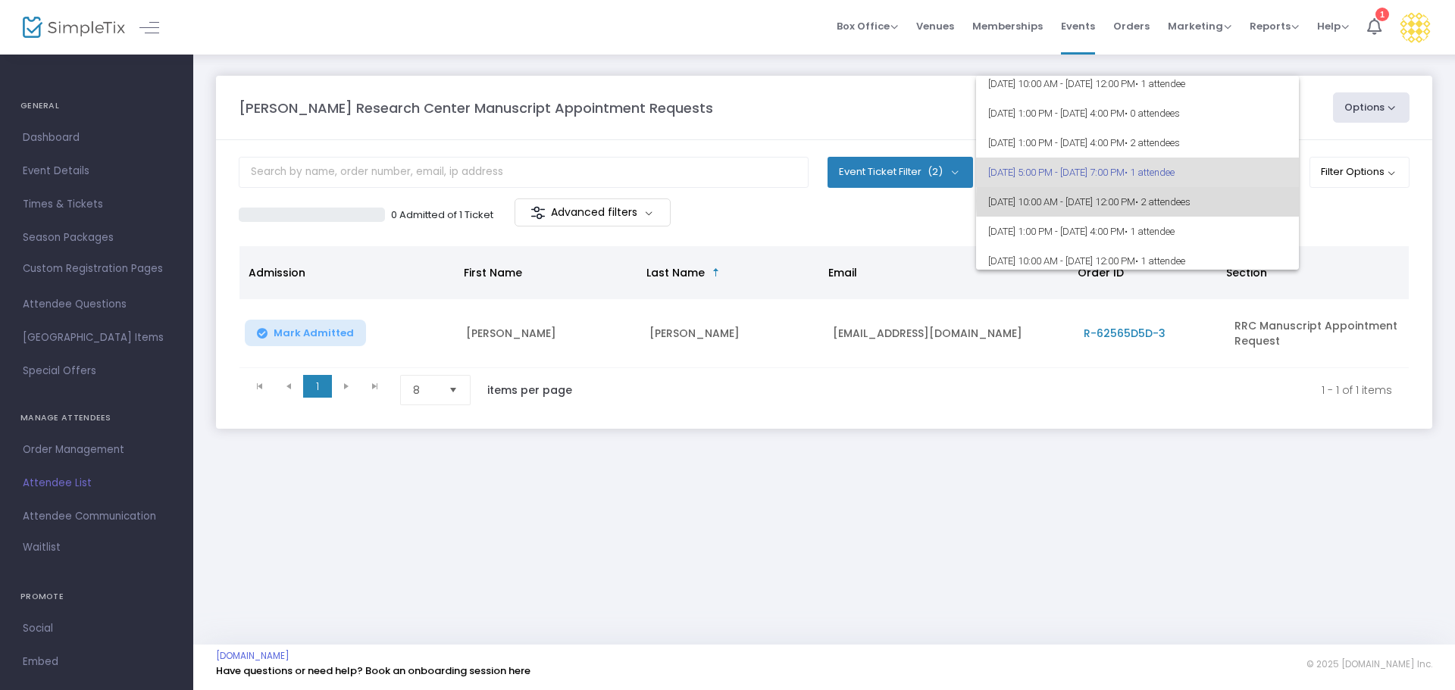
click at [1190, 201] on span "• 2 attendees" at bounding box center [1162, 201] width 55 height 11
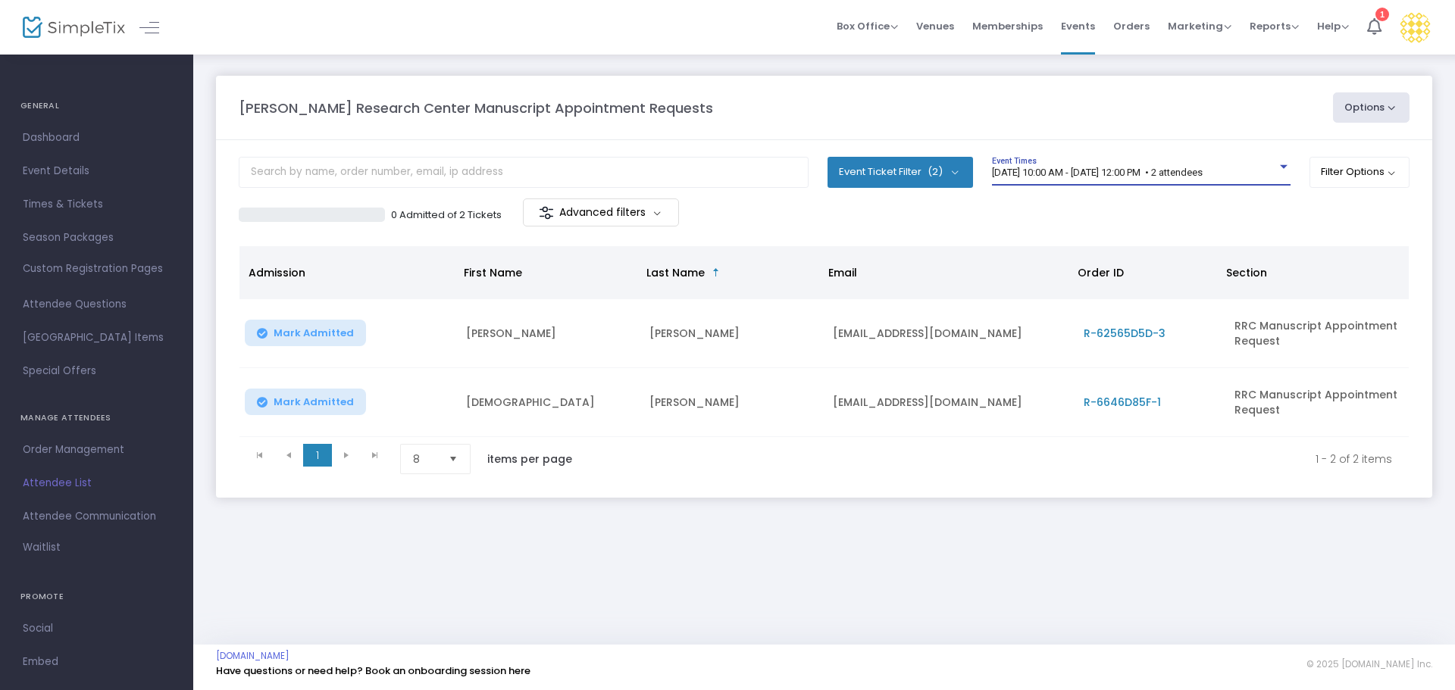
click at [1166, 171] on span "[DATE] 10:00 AM - [DATE] 12:00 PM • 2 attendees" at bounding box center [1097, 172] width 211 height 11
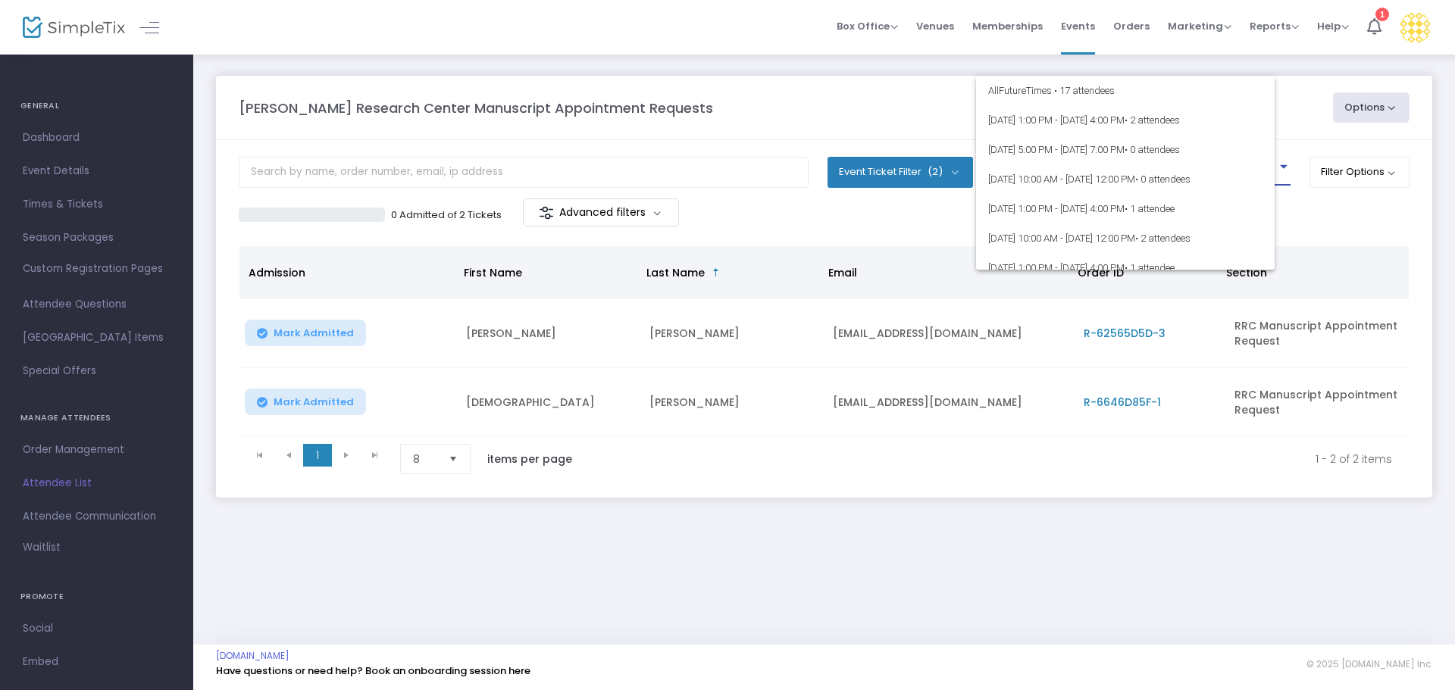
scroll to position [361, 0]
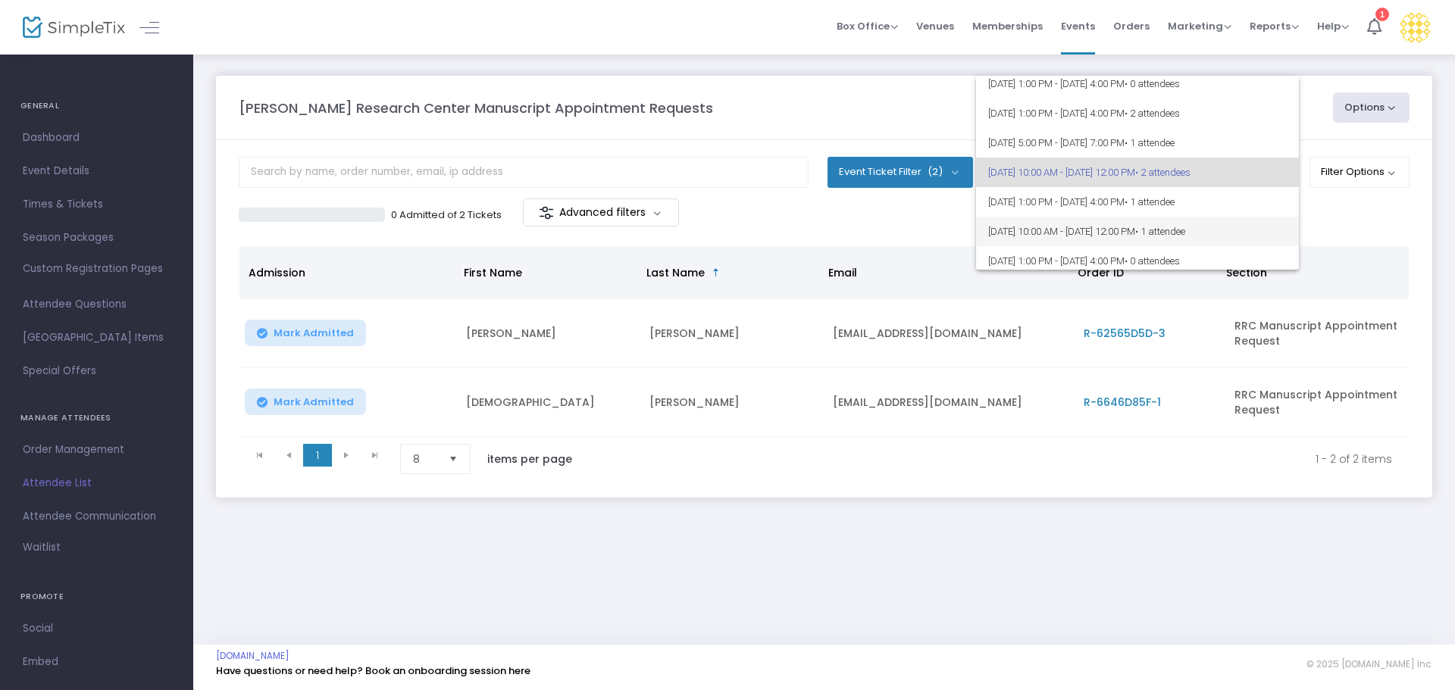
click at [1145, 242] on span "[DATE] 10:00 AM - [DATE] 12:00 PM • 1 attendee" at bounding box center [1137, 232] width 298 height 30
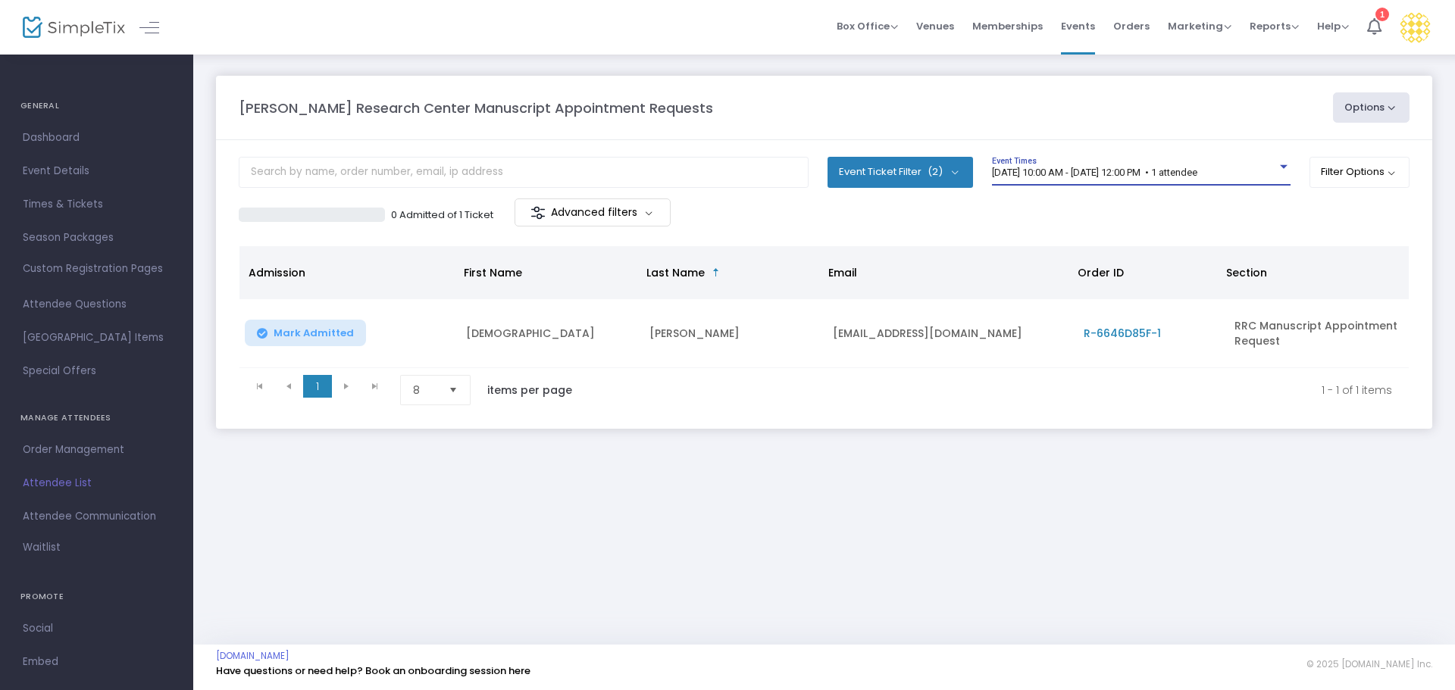
click at [1149, 170] on span "[DATE] 10:00 AM - [DATE] 12:00 PM • 1 attendee" at bounding box center [1094, 172] width 205 height 11
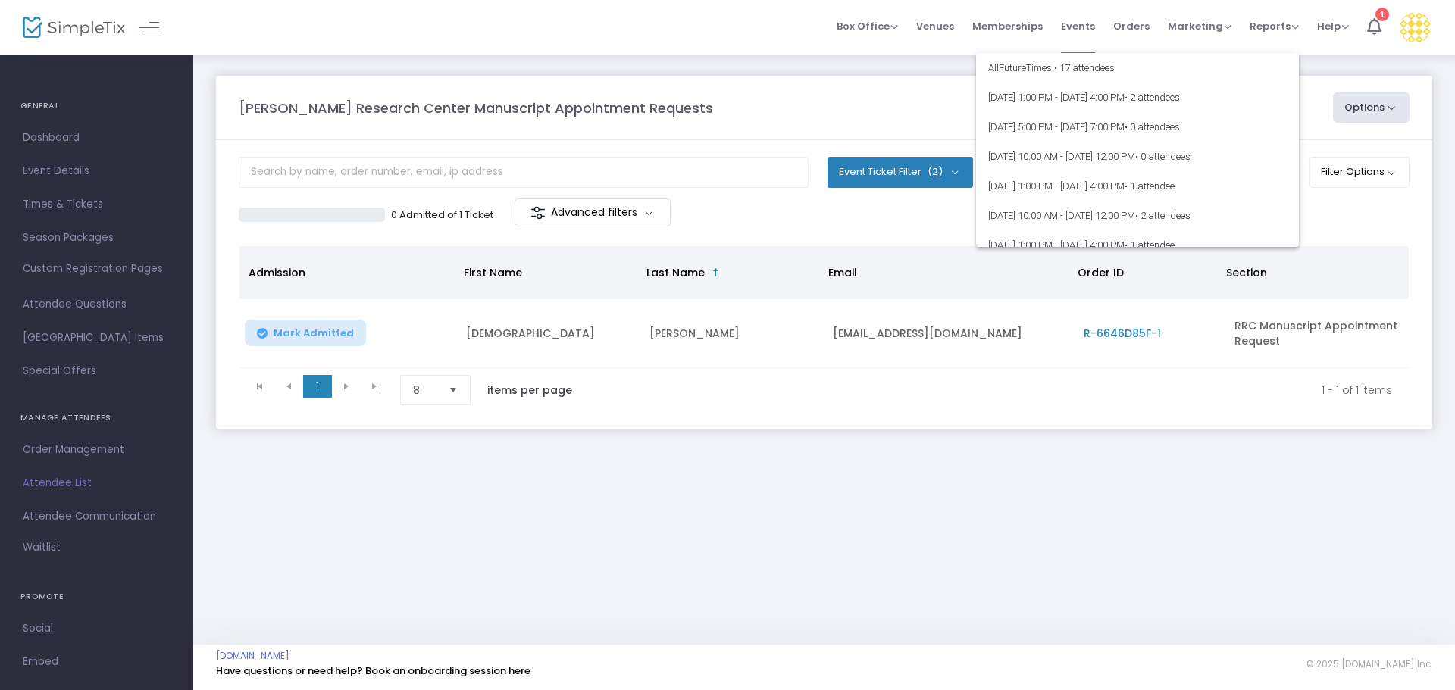
scroll to position [397, 0]
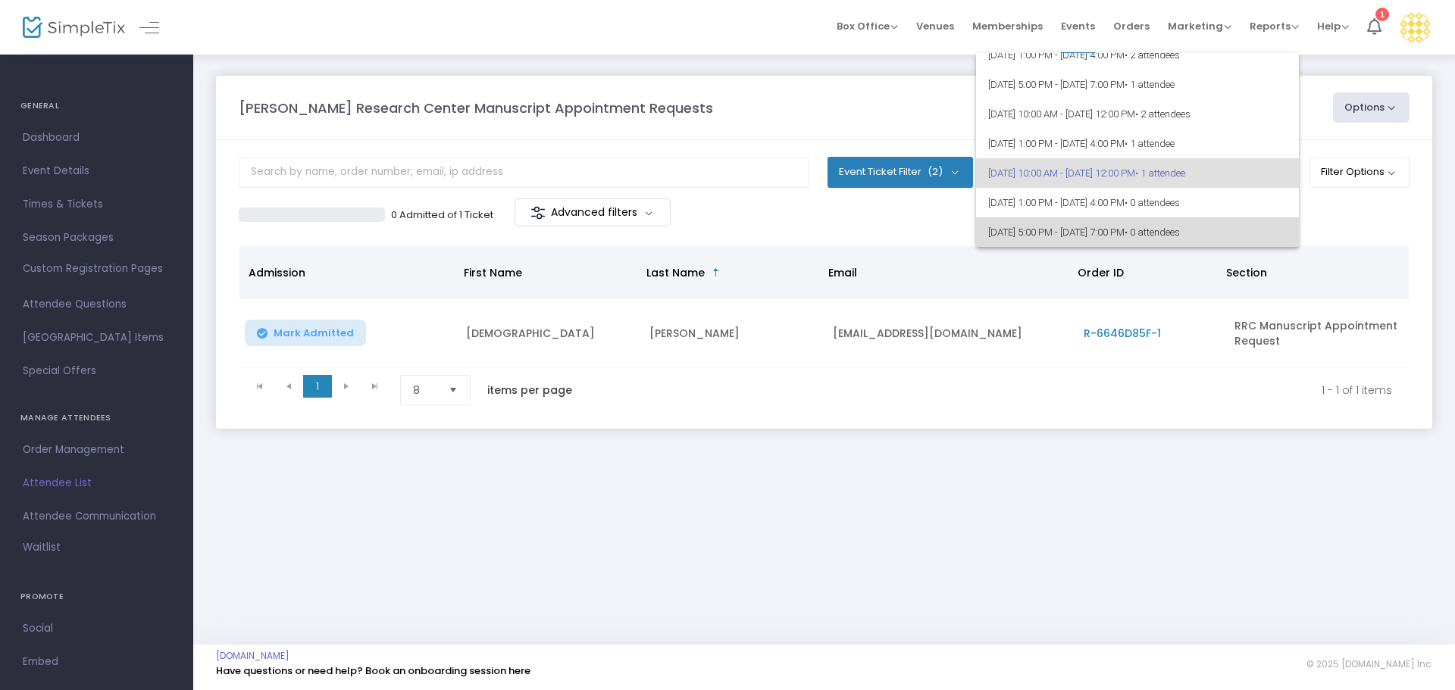
click at [1157, 231] on span "[DATE] 5:00 PM - [DATE] 7:00 PM • 0 attendees" at bounding box center [1137, 232] width 298 height 30
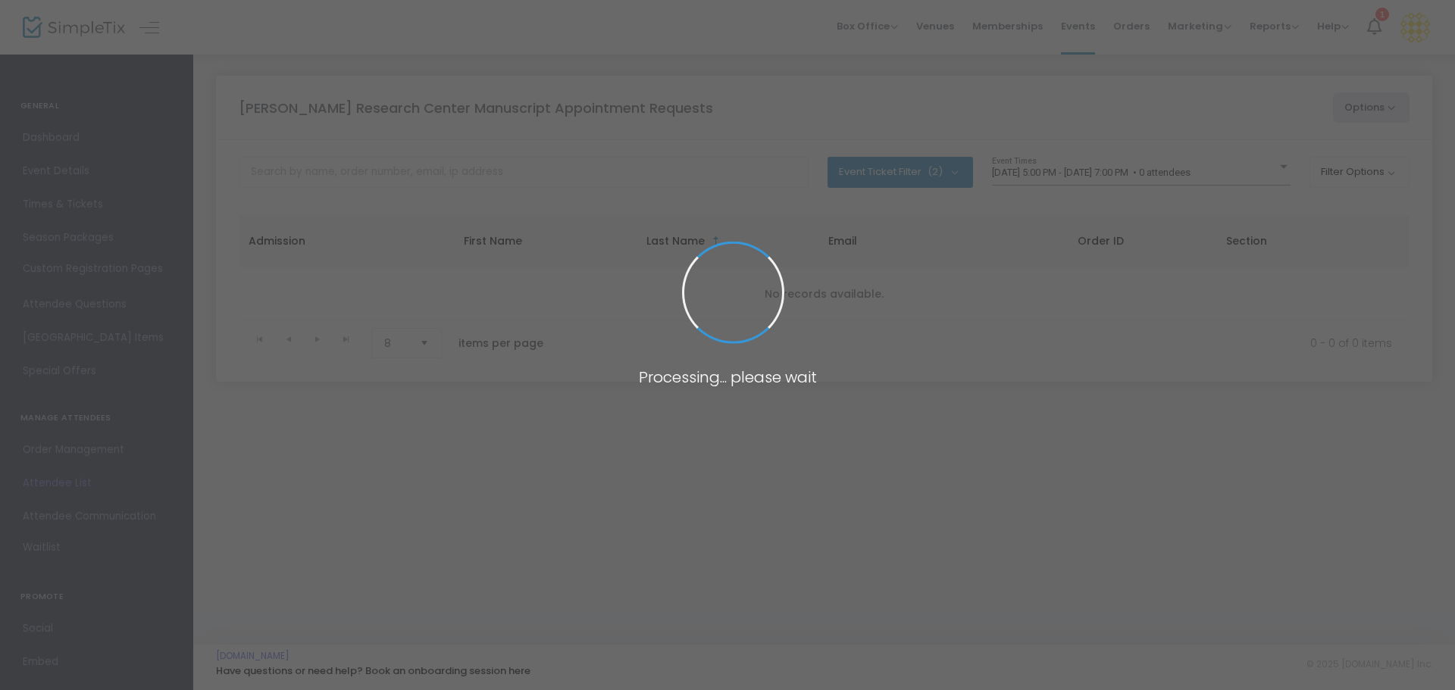
click at [1102, 169] on span at bounding box center [727, 345] width 1455 height 690
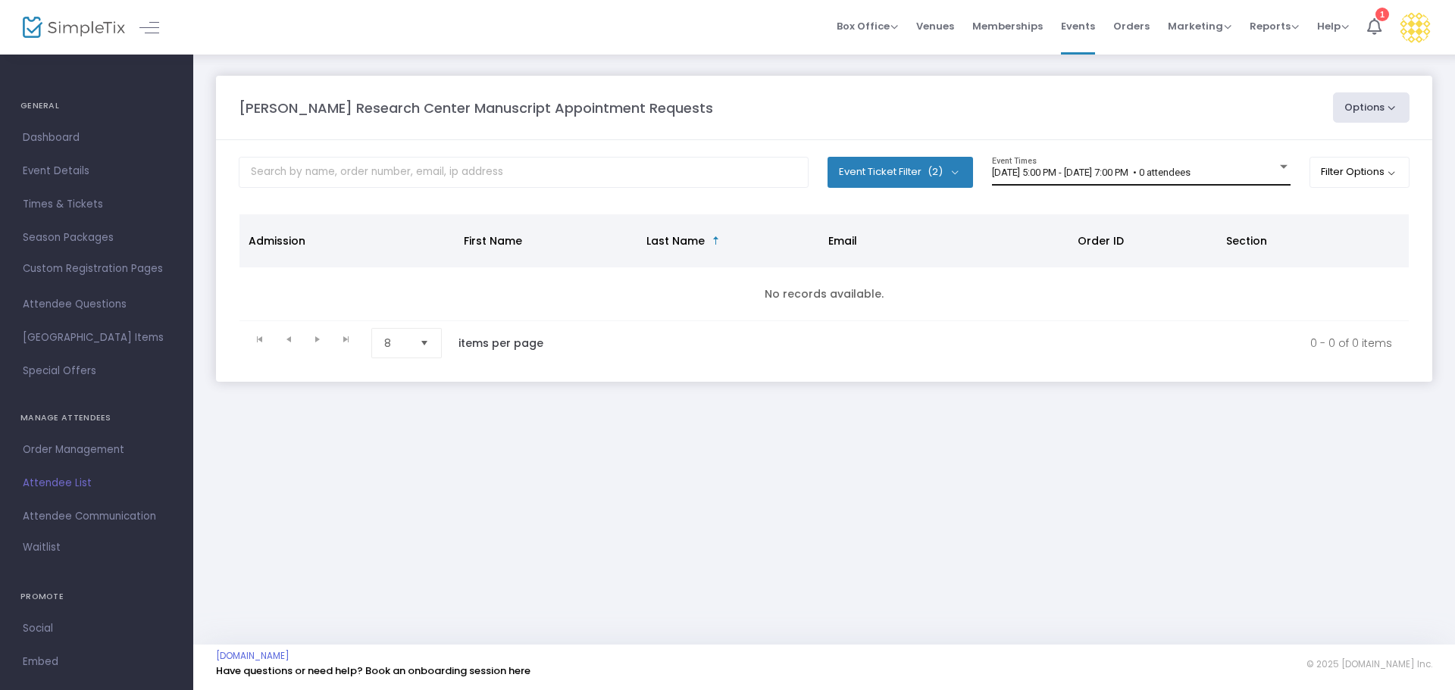
click at [1096, 180] on div "[DATE] 5:00 PM - [DATE] 7:00 PM • 0 attendees Event Times" at bounding box center [1141, 171] width 298 height 29
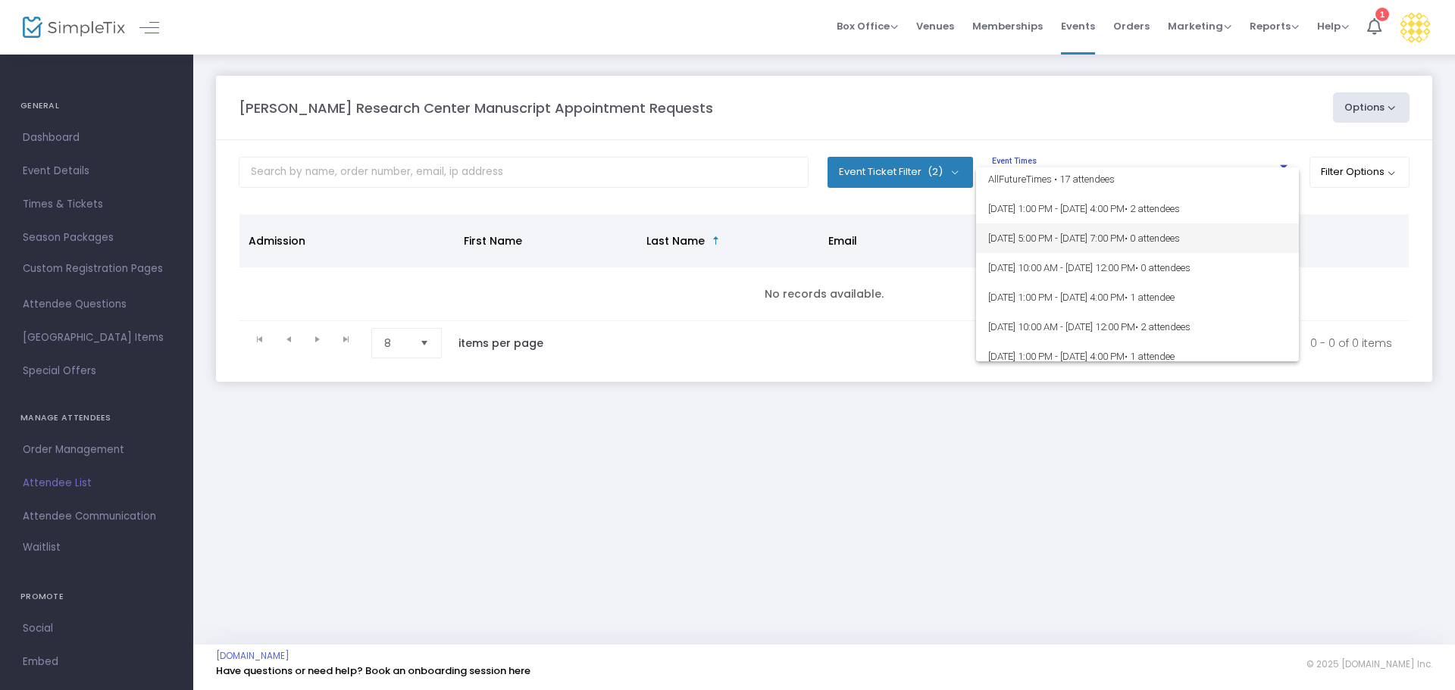
scroll to position [0, 0]
click at [1120, 216] on span "[DATE] 1:00 PM - [DATE] 4:00 PM • 2 attendees" at bounding box center [1137, 212] width 298 height 30
